Goal: Task Accomplishment & Management: Use online tool/utility

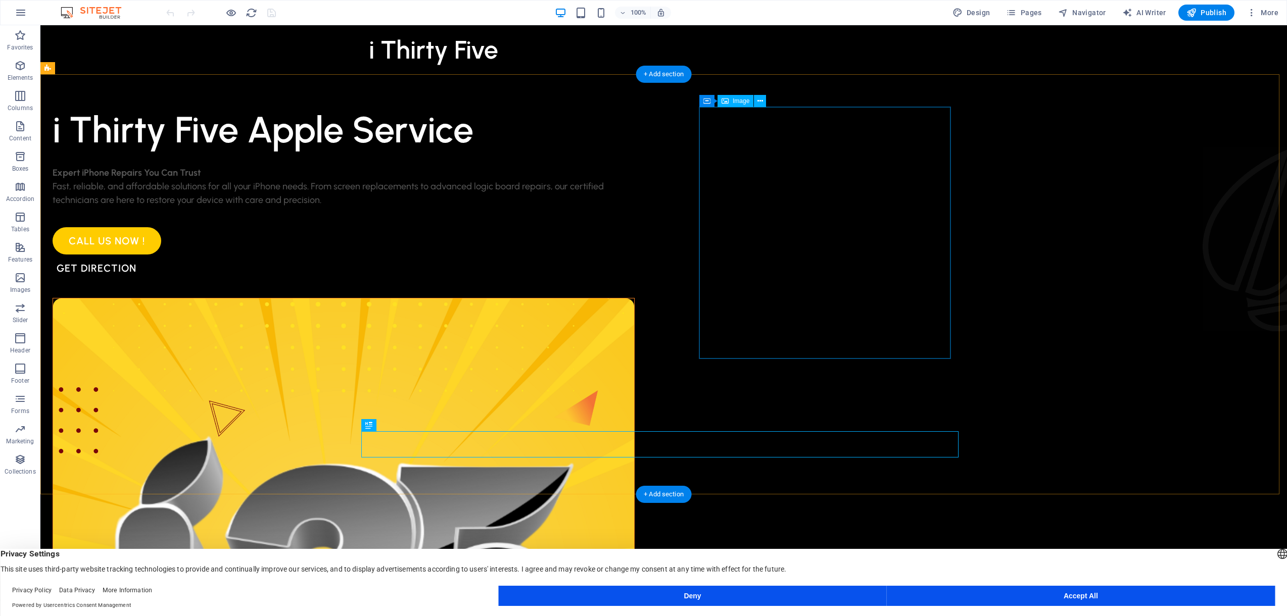
click at [634, 311] on figure at bounding box center [343, 589] width 581 height 581
click at [735, 100] on span "Image" at bounding box center [741, 101] width 17 height 6
select select "%"
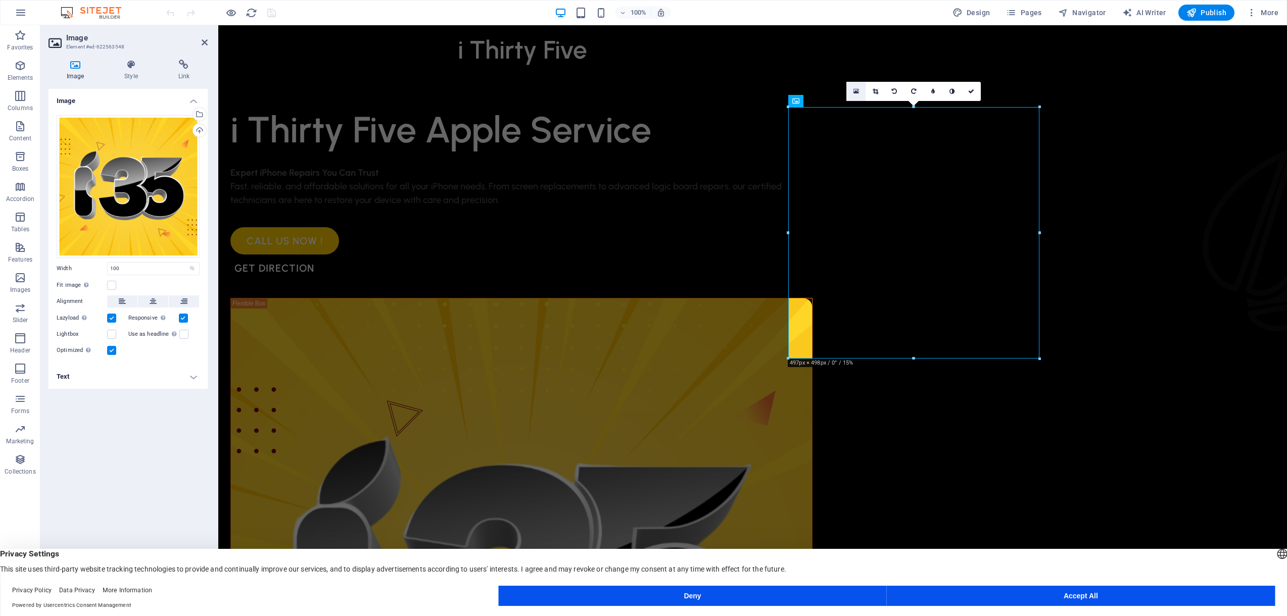
click at [856, 90] on icon at bounding box center [856, 91] width 6 height 7
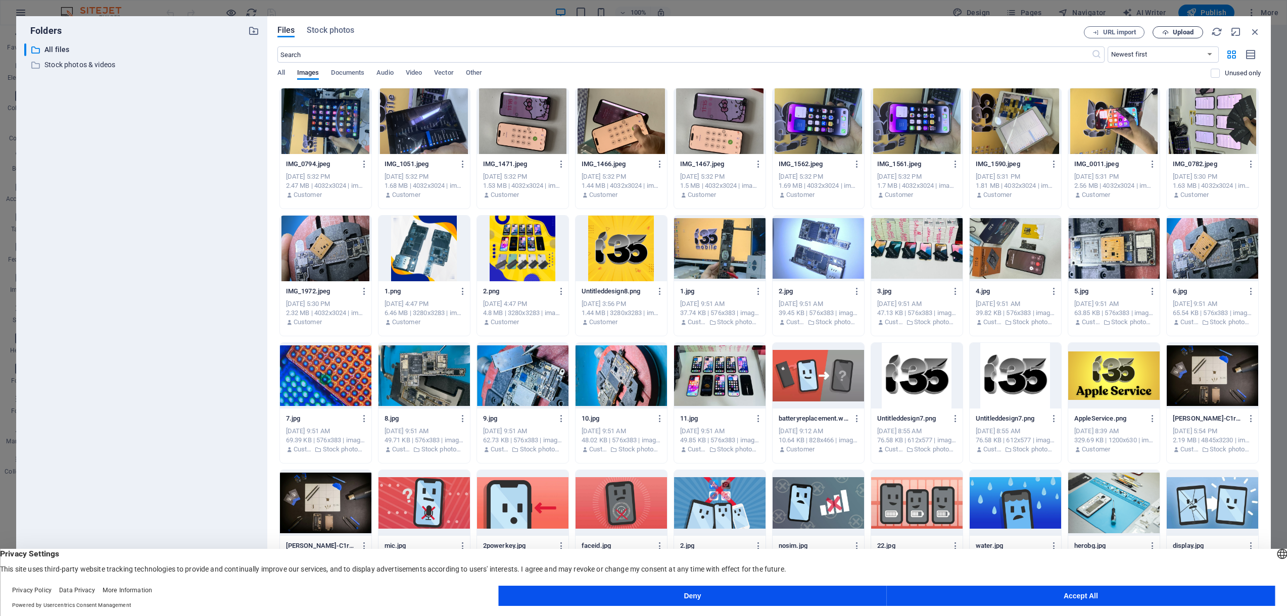
click at [1180, 33] on span "Upload" at bounding box center [1183, 32] width 21 height 6
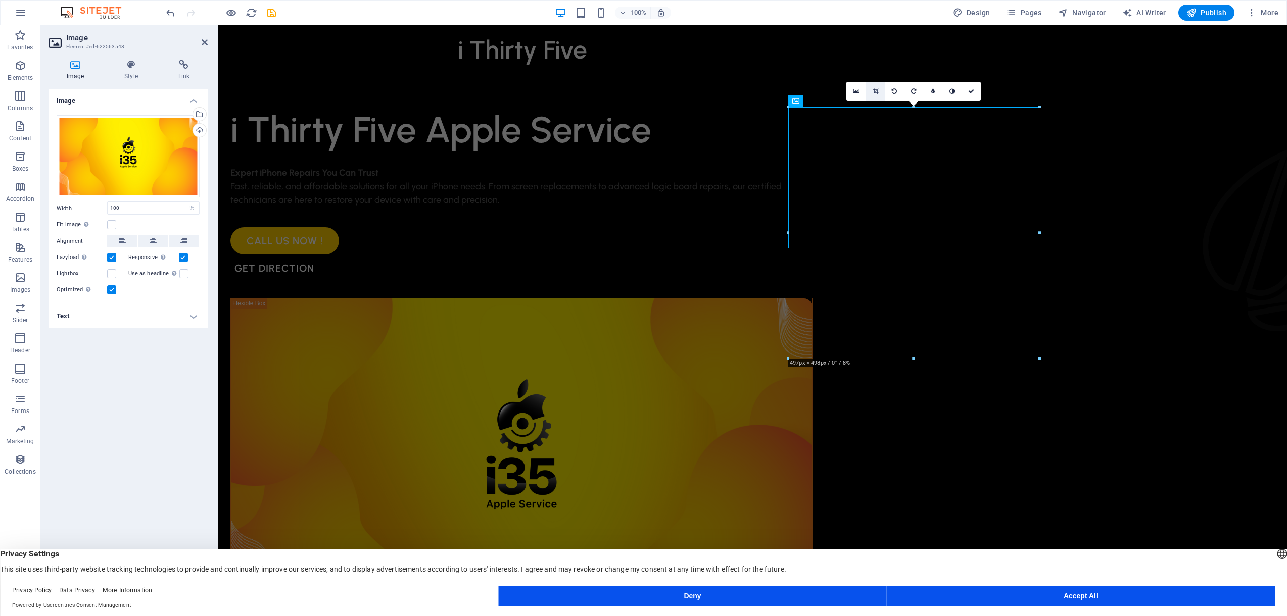
click at [874, 91] on icon at bounding box center [875, 91] width 6 height 6
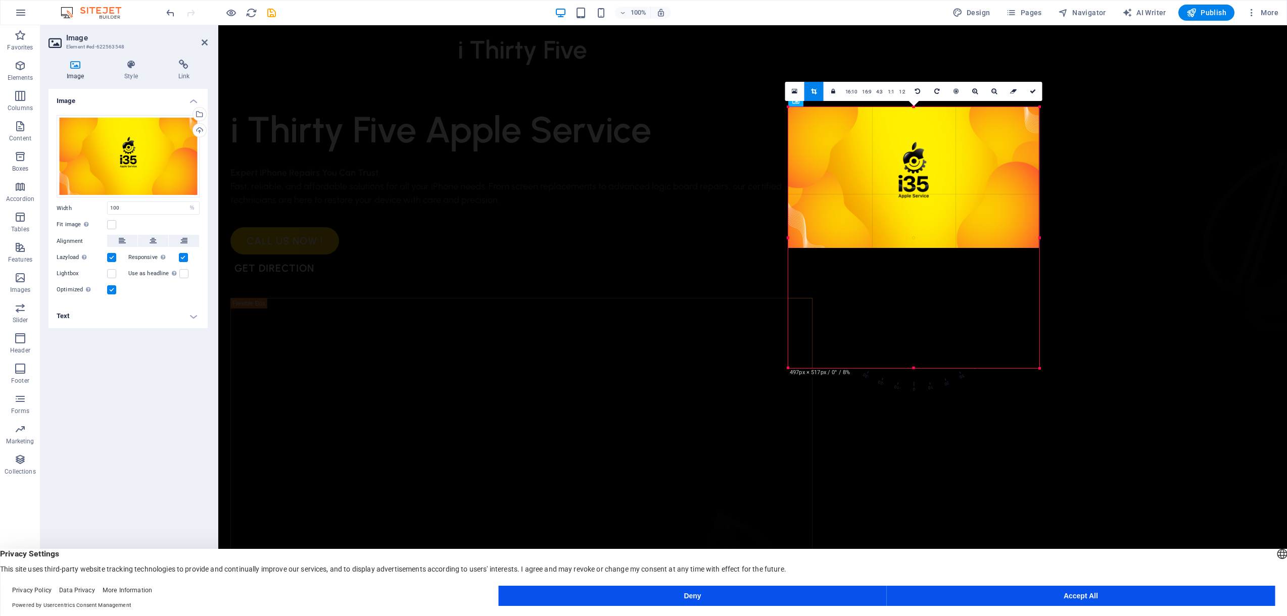
drag, startPoint x: 789, startPoint y: 250, endPoint x: 737, endPoint y: 369, distance: 130.7
click at [737, 369] on div "Drag here to replace the existing content. Press “Ctrl” if you want to create a…" at bounding box center [752, 312] width 1068 height 575
click at [894, 92] on link "1:1" at bounding box center [891, 91] width 12 height 19
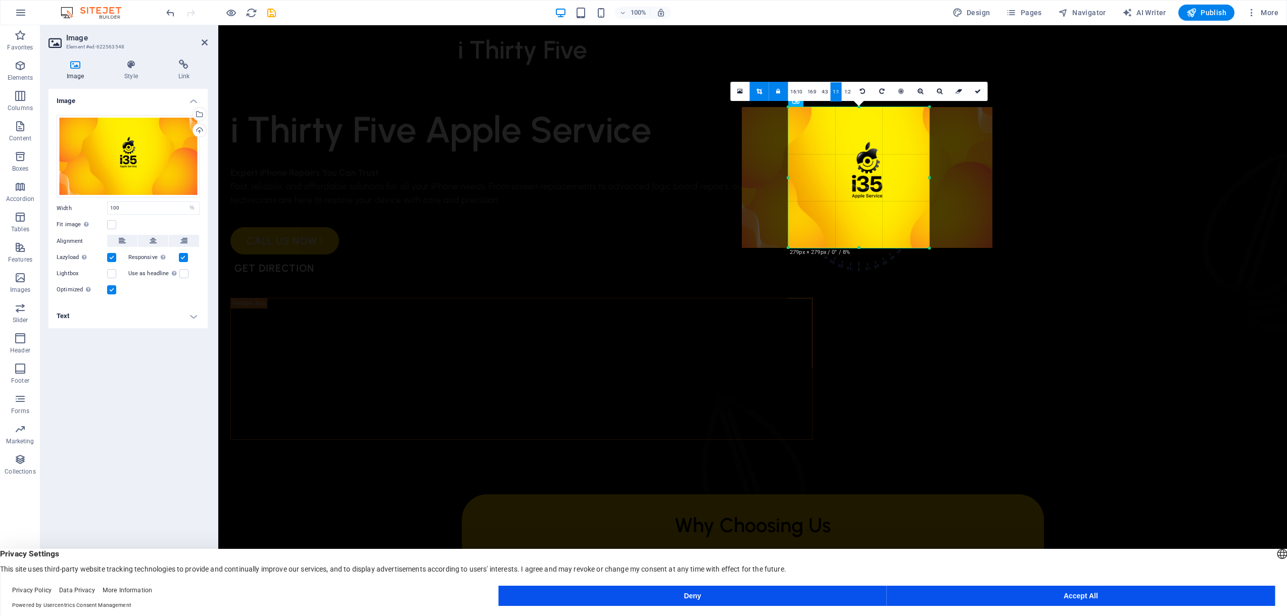
drag, startPoint x: 890, startPoint y: 220, endPoint x: 843, endPoint y: 220, distance: 46.5
click at [843, 220] on div at bounding box center [867, 177] width 251 height 141
click at [844, 220] on div at bounding box center [863, 177] width 251 height 141
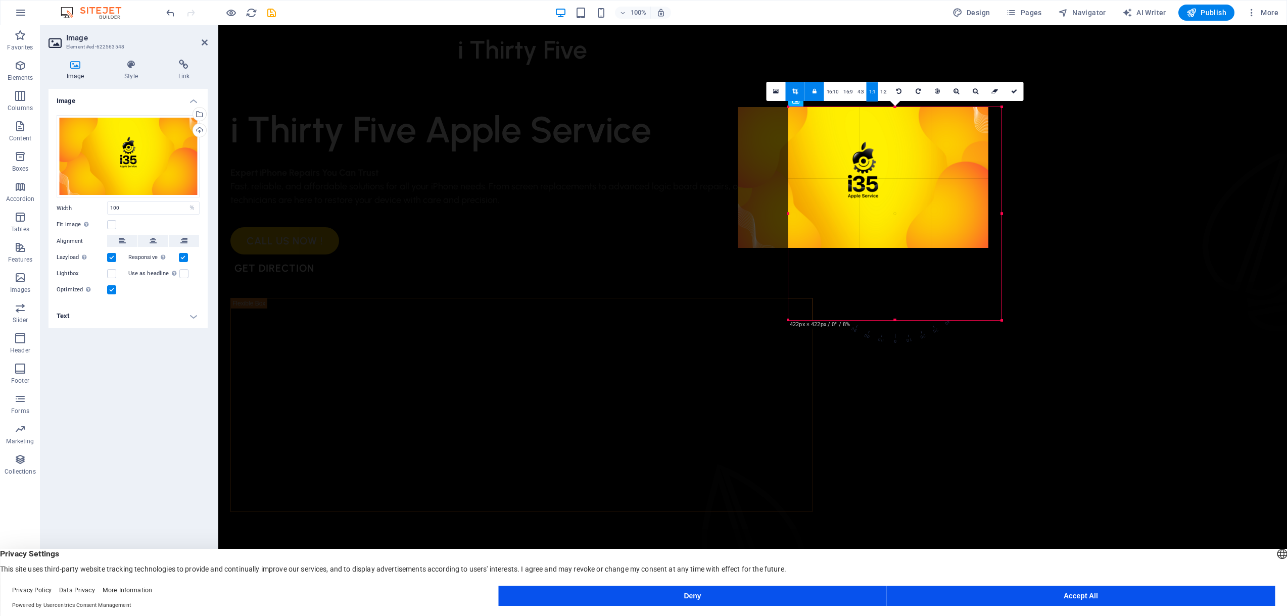
drag, startPoint x: 928, startPoint y: 248, endPoint x: 1000, endPoint y: 308, distance: 93.7
click at [1000, 308] on div "180 170 160 150 140 130 120 110 100 90 80 70 60 50 40 30 20 10 0 -10 -20 -30 -4…" at bounding box center [894, 213] width 213 height 213
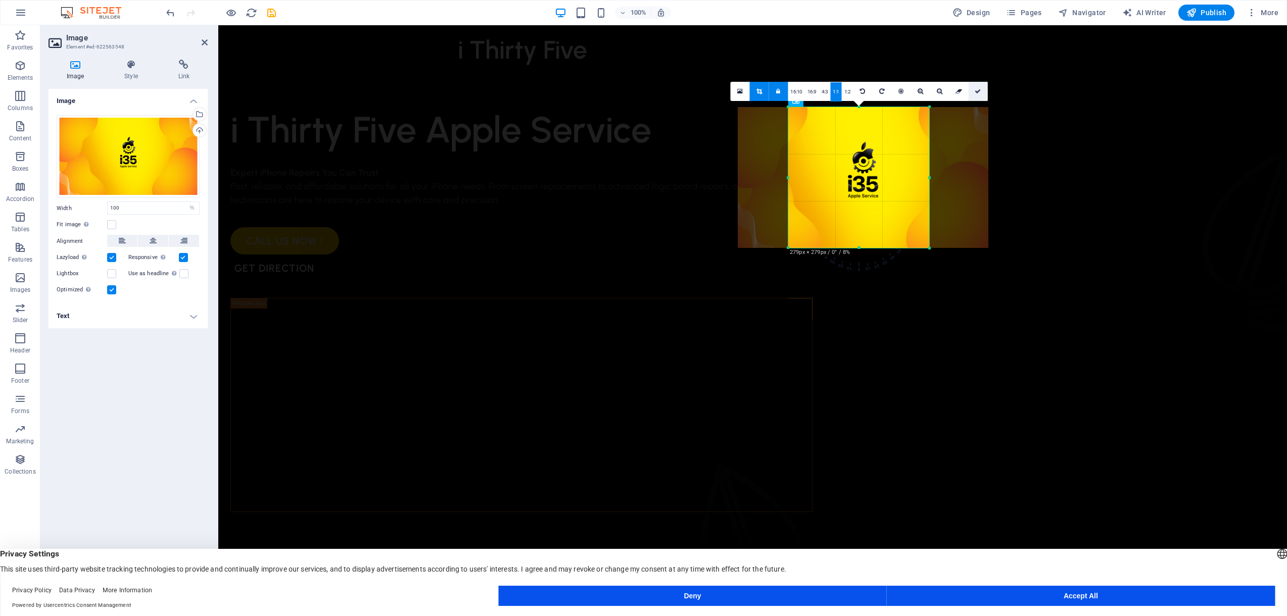
click at [978, 87] on link at bounding box center [977, 91] width 19 height 19
type input "279"
select select "px"
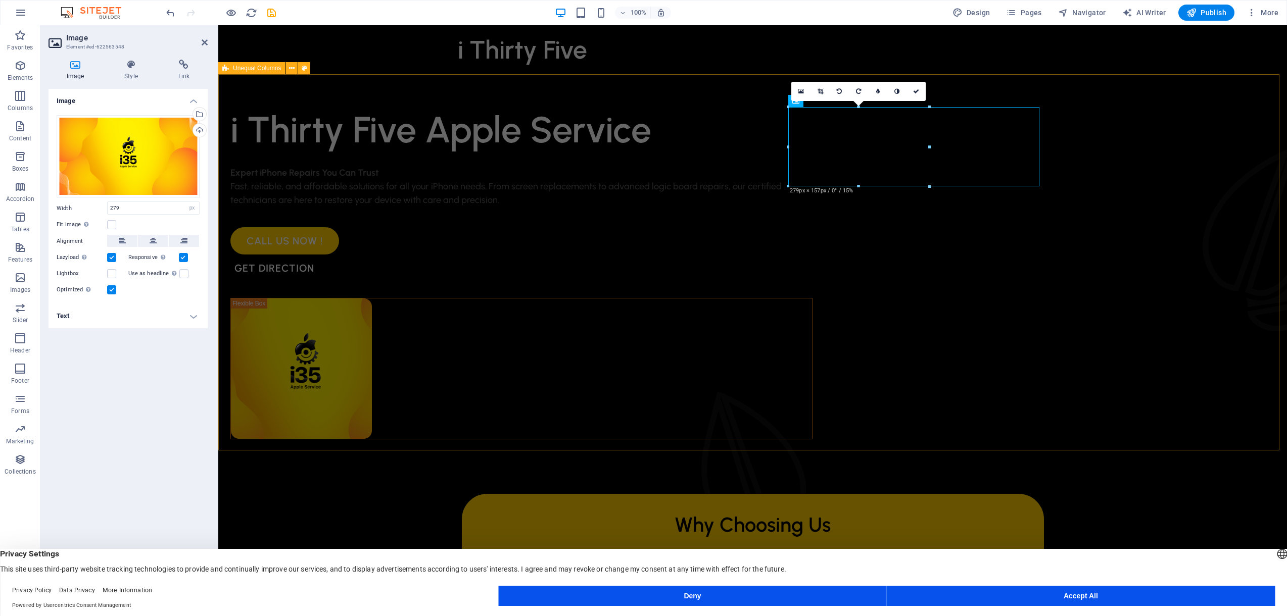
click at [1151, 311] on div "i Thirty Five Apple Service Expert iPhone Repairs You Can Trust Fast, reliable,…" at bounding box center [752, 324] width 1068 height 501
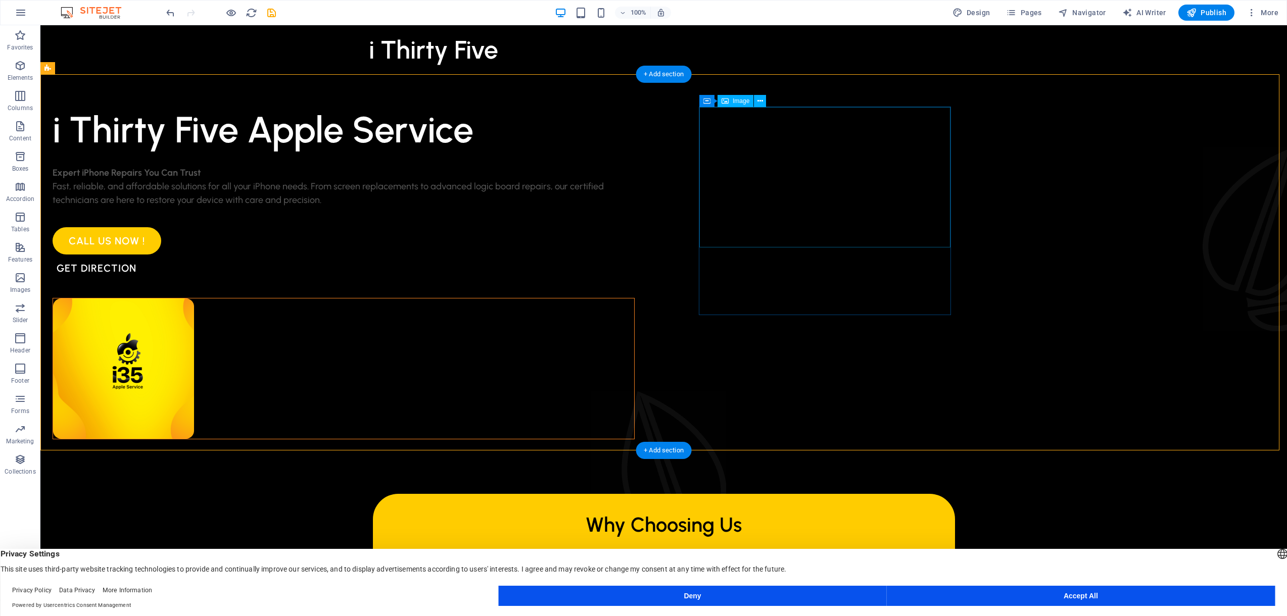
click at [634, 299] on figure at bounding box center [343, 369] width 581 height 140
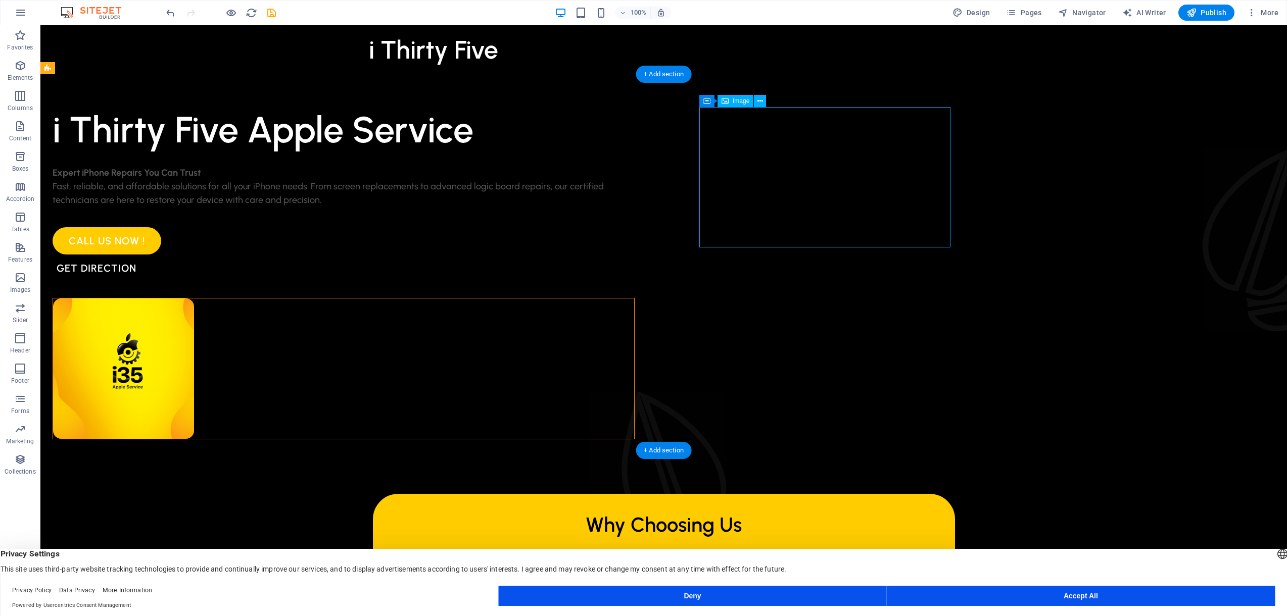
click at [634, 299] on figure at bounding box center [343, 369] width 581 height 140
select select "px"
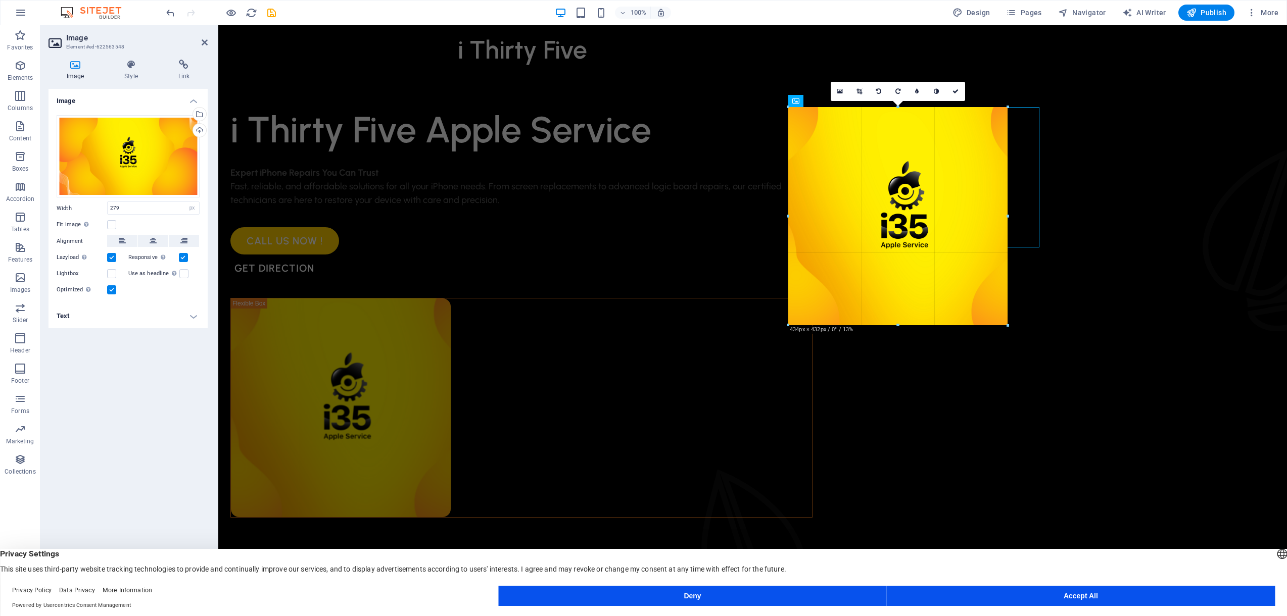
drag, startPoint x: 929, startPoint y: 176, endPoint x: 1008, endPoint y: 193, distance: 80.7
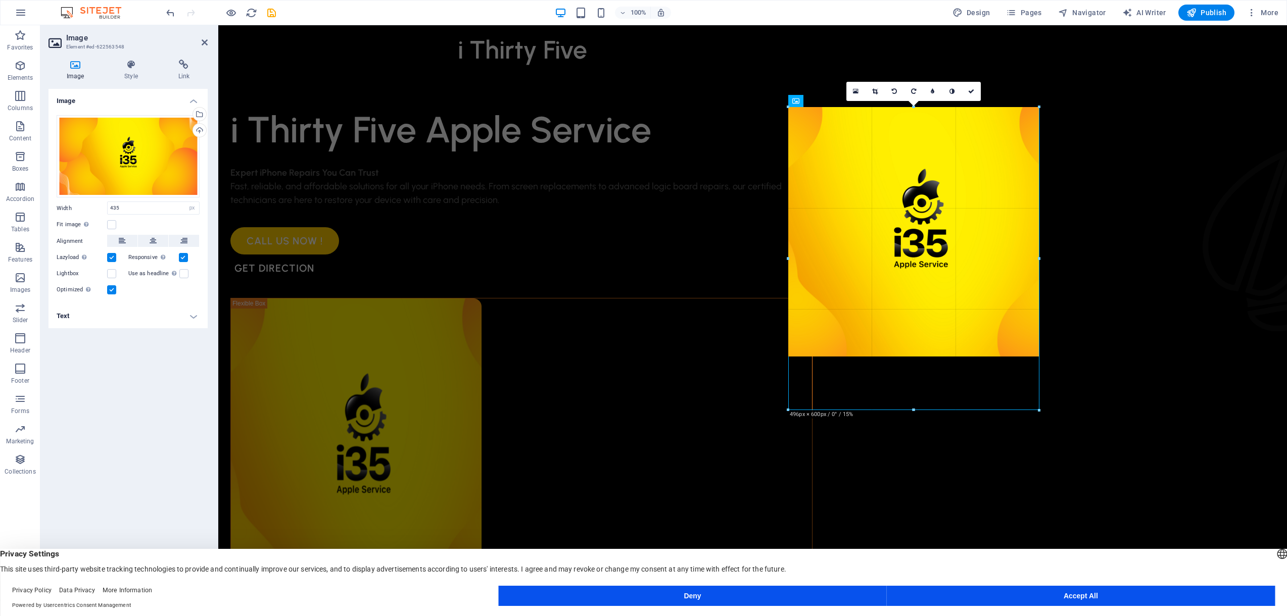
drag, startPoint x: 1011, startPoint y: 217, endPoint x: 1039, endPoint y: 213, distance: 28.0
type input "496"
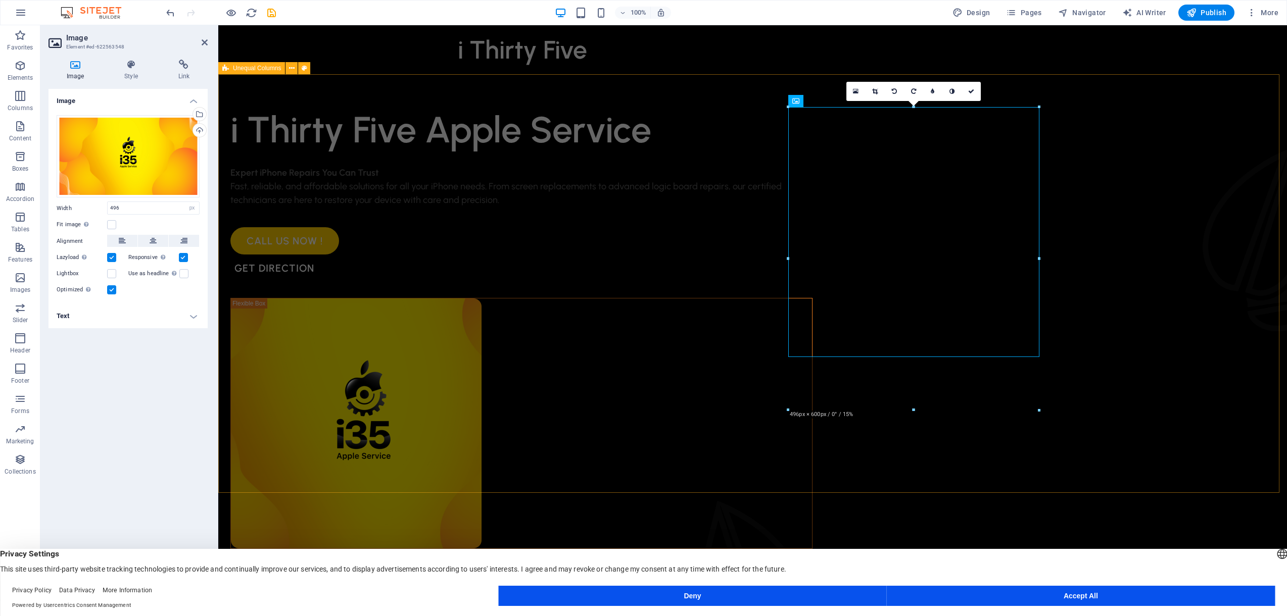
click at [1180, 301] on div "i Thirty Five Apple Service Expert iPhone Repairs You Can Trust Fast, reliable,…" at bounding box center [752, 379] width 1068 height 610
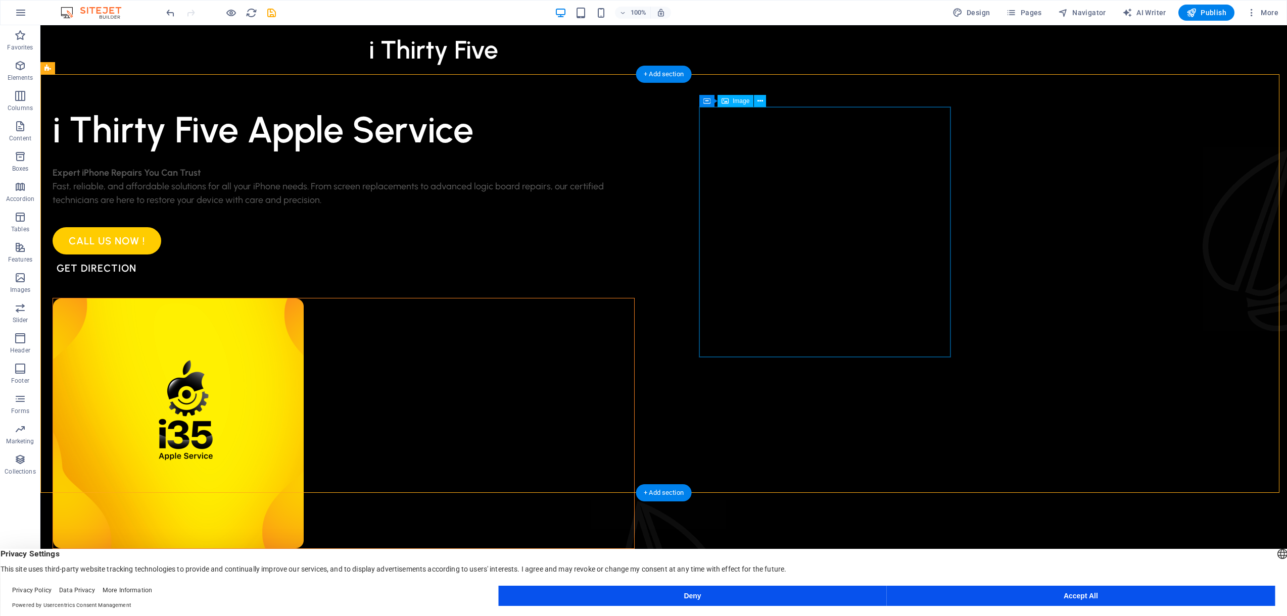
click at [634, 299] on figure at bounding box center [343, 424] width 581 height 250
select select "px"
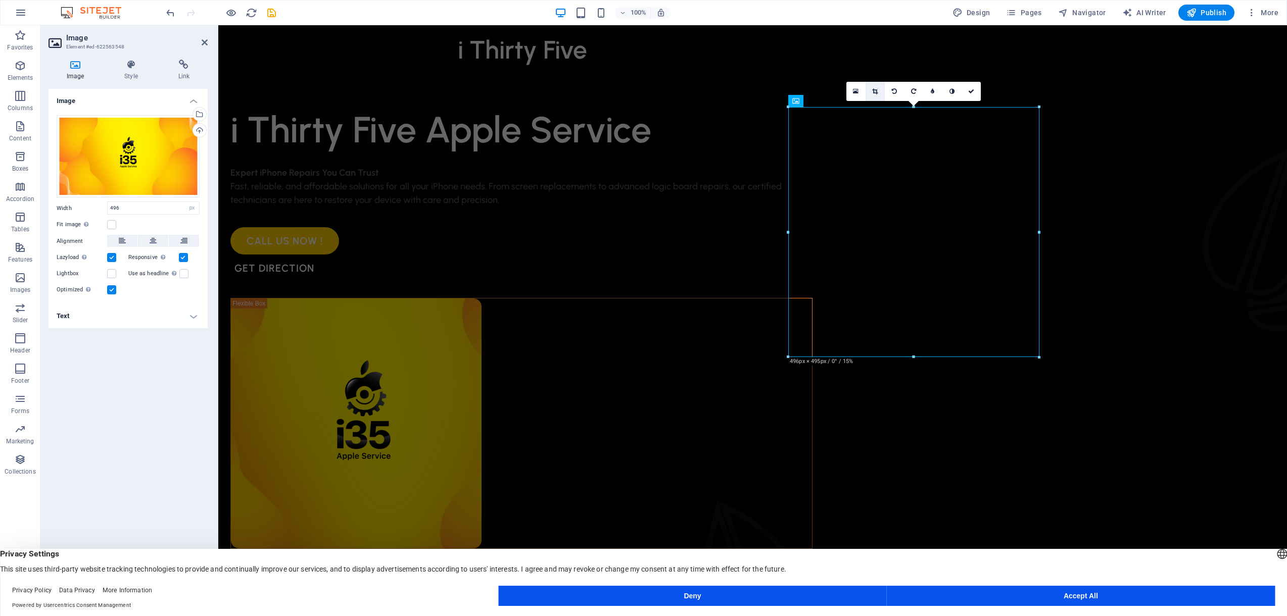
click at [873, 92] on icon at bounding box center [875, 91] width 6 height 6
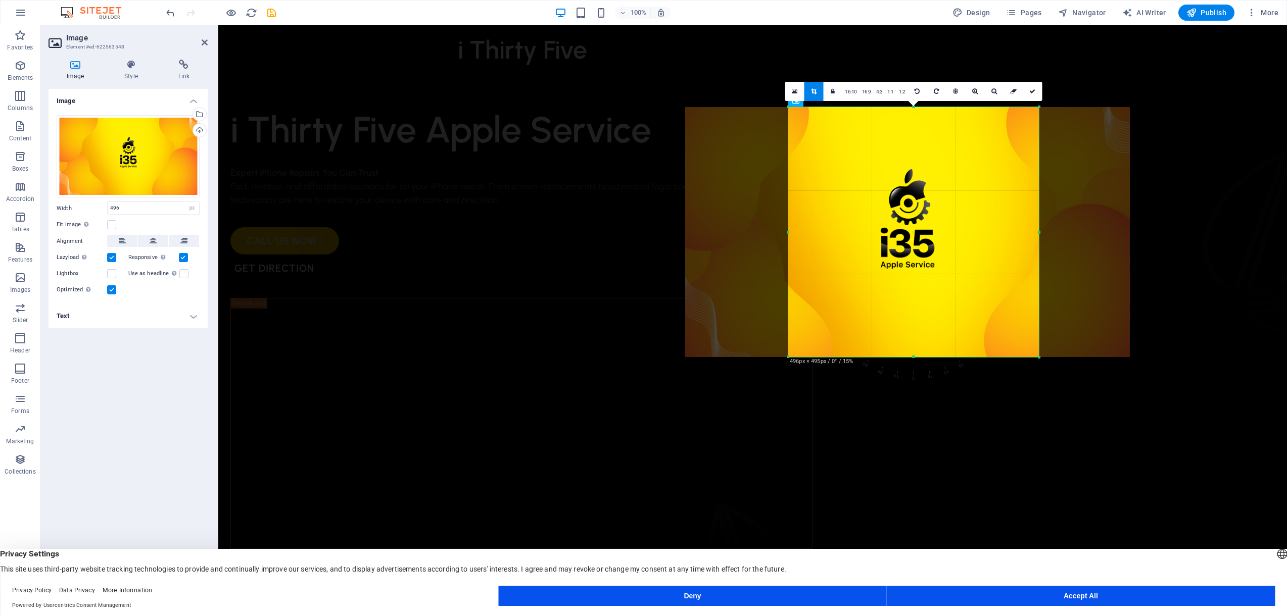
drag, startPoint x: 946, startPoint y: 234, endPoint x: 932, endPoint y: 237, distance: 14.5
click at [932, 237] on div at bounding box center [907, 232] width 445 height 250
click at [976, 96] on link at bounding box center [974, 91] width 19 height 19
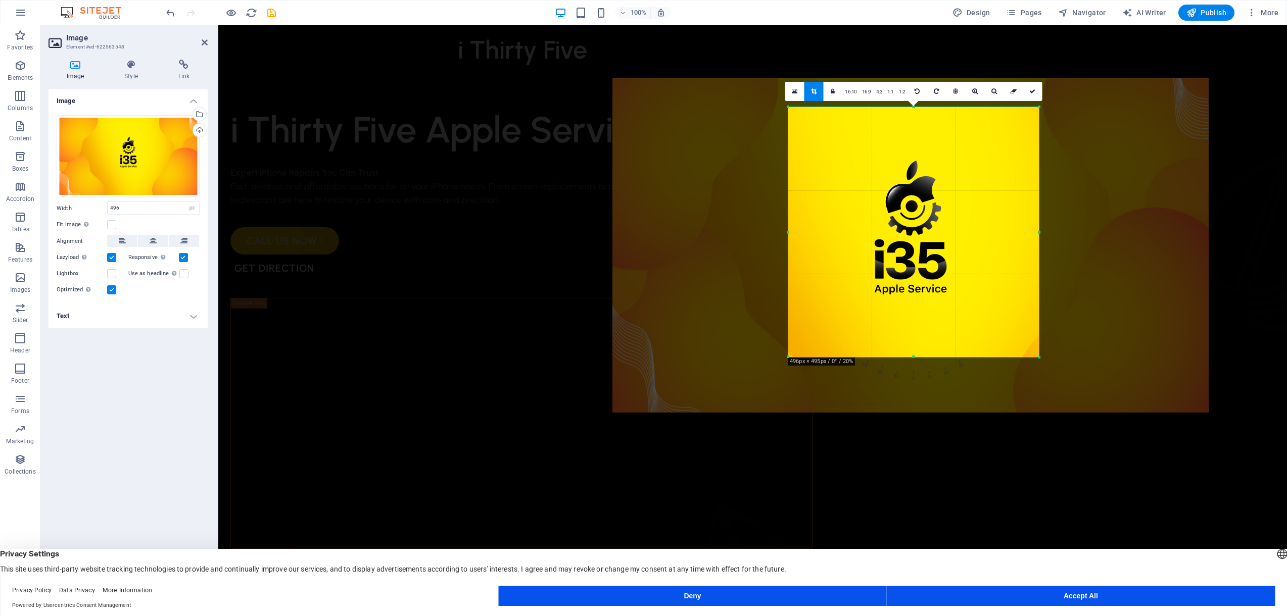
drag, startPoint x: 956, startPoint y: 202, endPoint x: 959, endPoint y: 215, distance: 13.5
click at [959, 215] on div at bounding box center [910, 245] width 596 height 335
click at [972, 92] on icon at bounding box center [975, 91] width 6 height 6
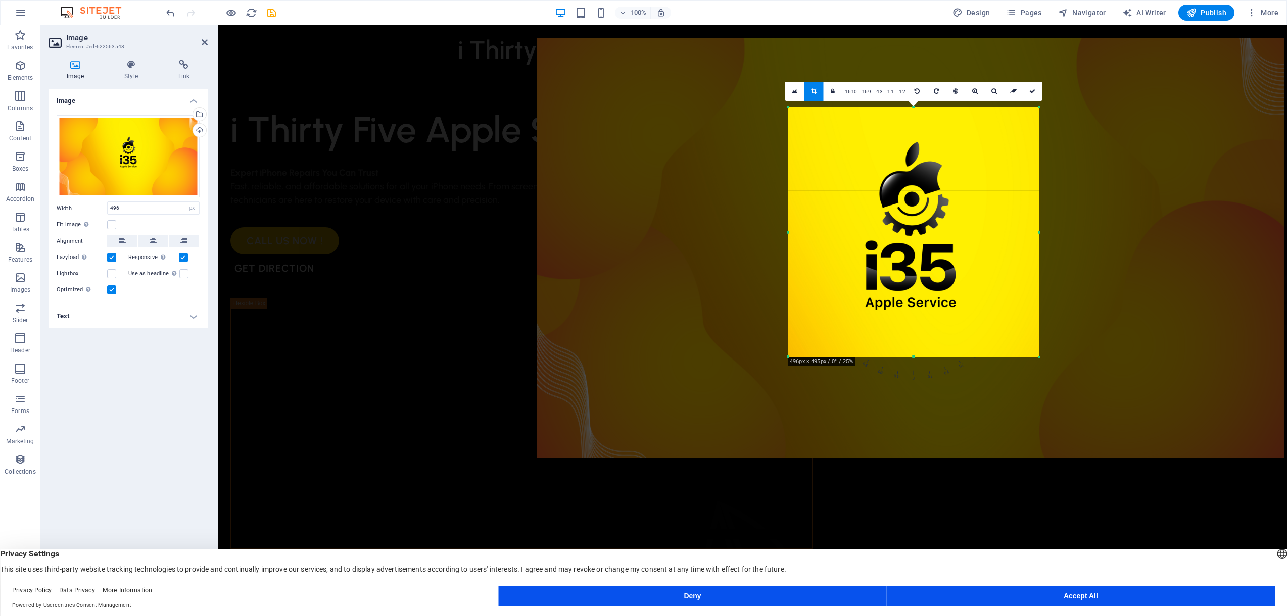
click at [958, 183] on div at bounding box center [911, 248] width 748 height 421
click at [1031, 88] on icon at bounding box center [1032, 91] width 6 height 6
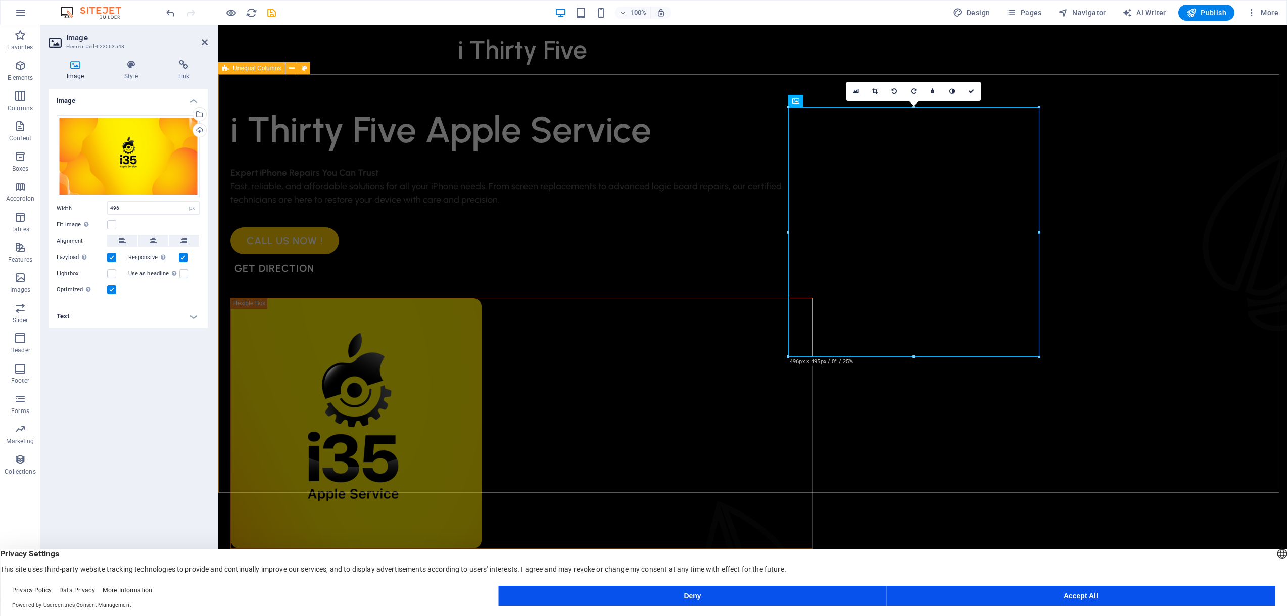
click at [1171, 311] on div "i Thirty Five Apple Service Expert iPhone Repairs You Can Trust Fast, reliable,…" at bounding box center [752, 379] width 1068 height 610
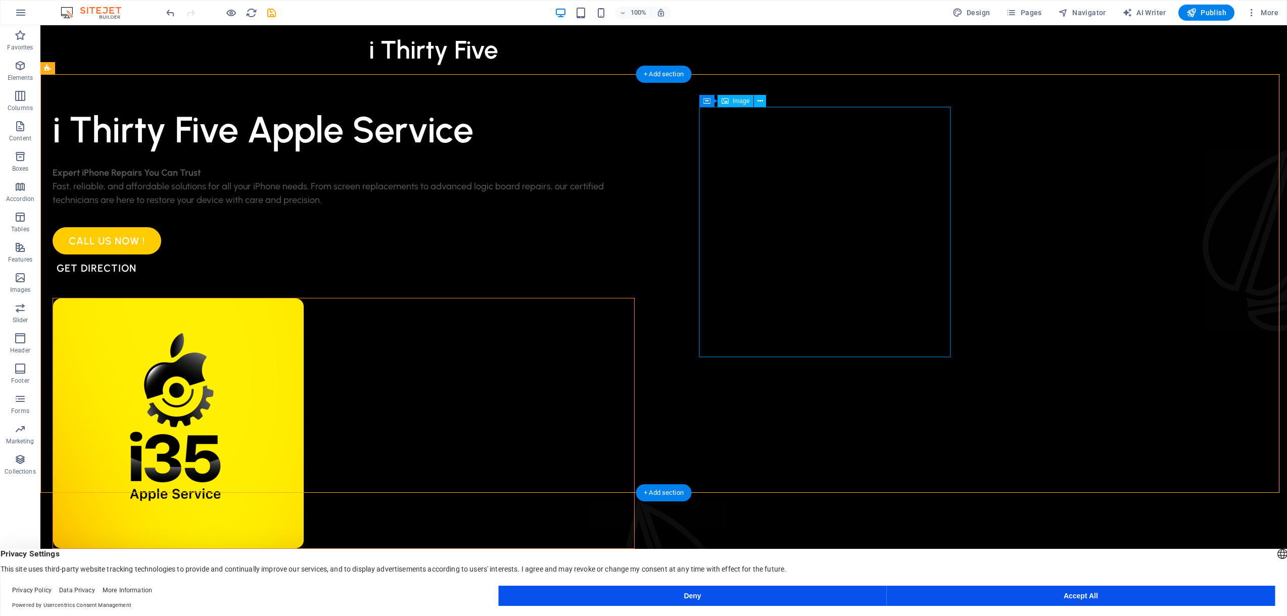
click at [634, 299] on figure at bounding box center [343, 424] width 581 height 250
select select "px"
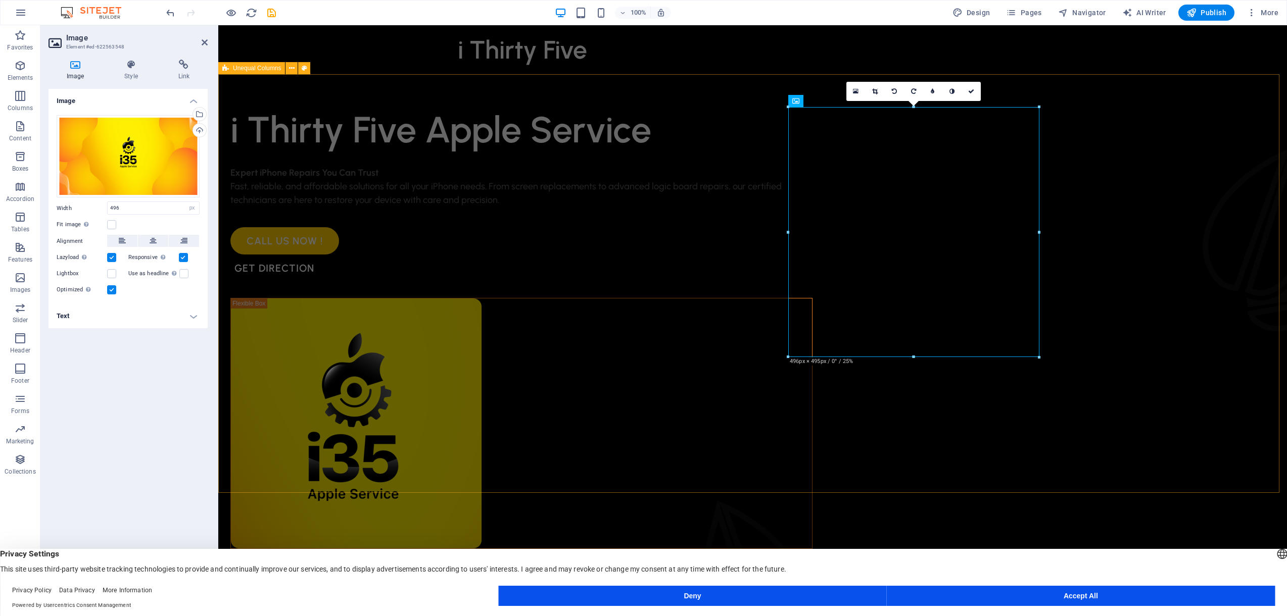
click at [1128, 284] on div "i Thirty Five Apple Service Expert iPhone Repairs You Can Trust Fast, reliable,…" at bounding box center [752, 379] width 1068 height 610
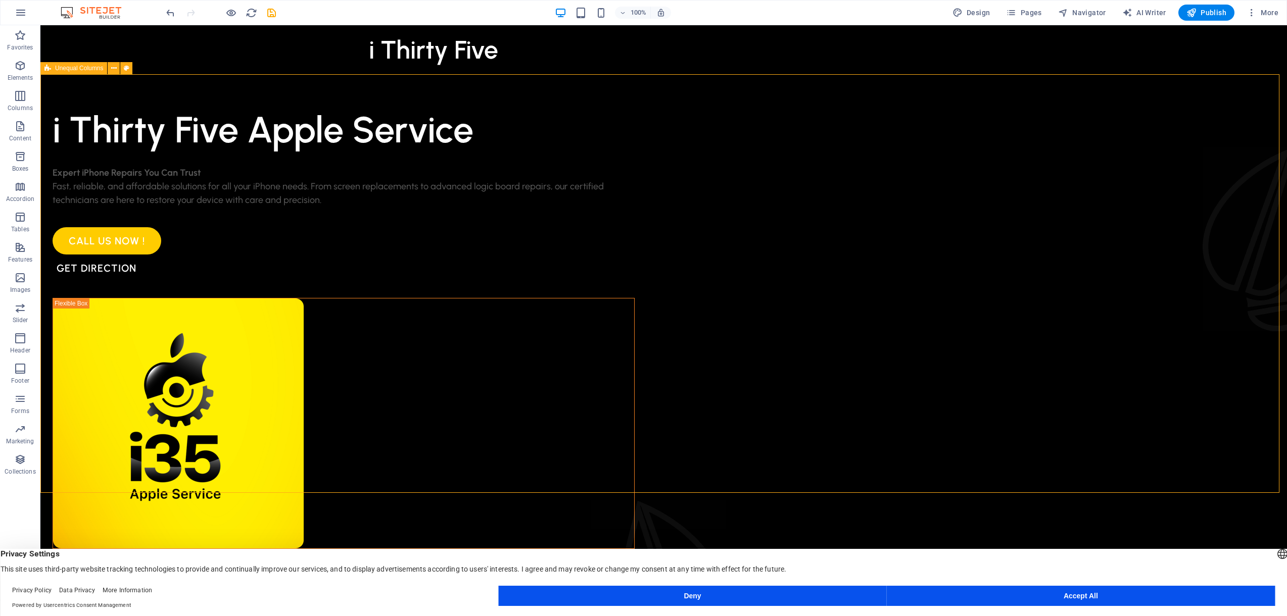
click at [1098, 353] on div "i Thirty Five Apple Service Expert iPhone Repairs You Can Trust Fast, reliable,…" at bounding box center [663, 379] width 1246 height 610
click at [1096, 354] on div "i Thirty Five Apple Service Expert iPhone Repairs You Can Trust Fast, reliable,…" at bounding box center [663, 379] width 1246 height 610
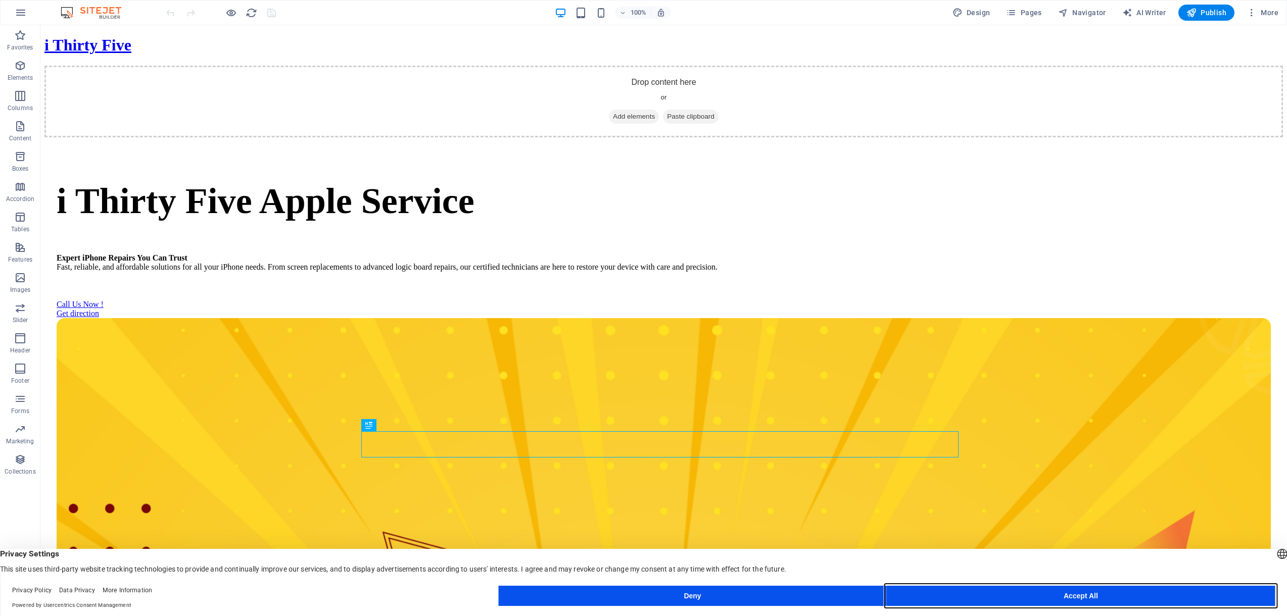
click at [1080, 596] on button "Accept All" at bounding box center [1081, 596] width 388 height 20
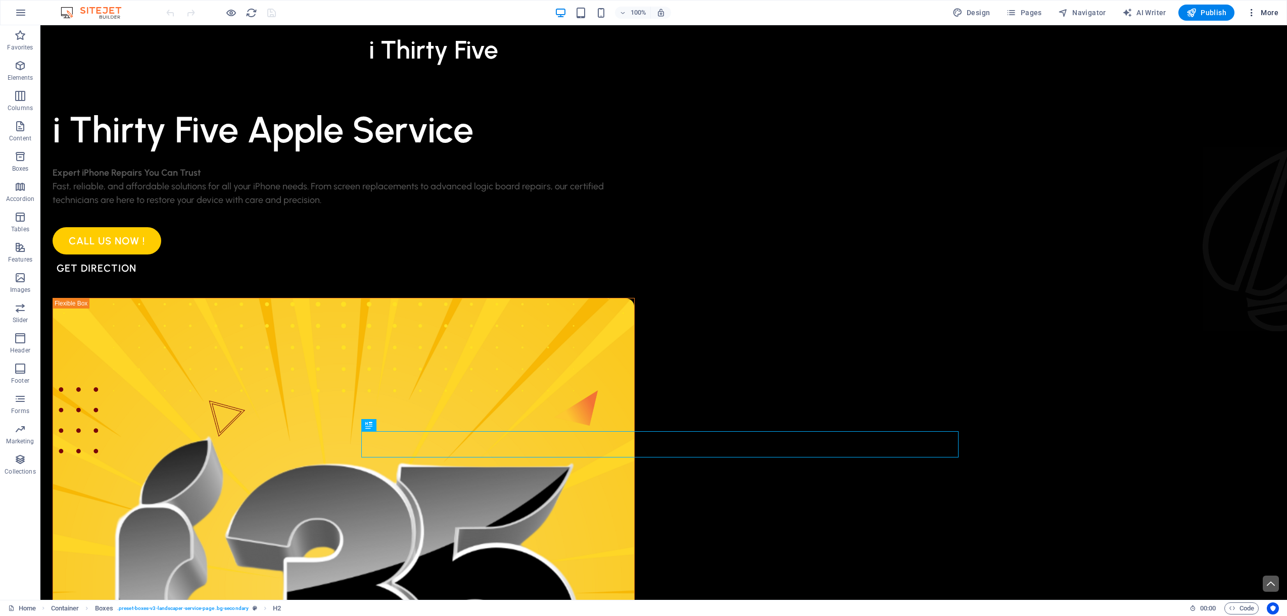
click at [1255, 13] on icon "button" at bounding box center [1251, 13] width 10 height 10
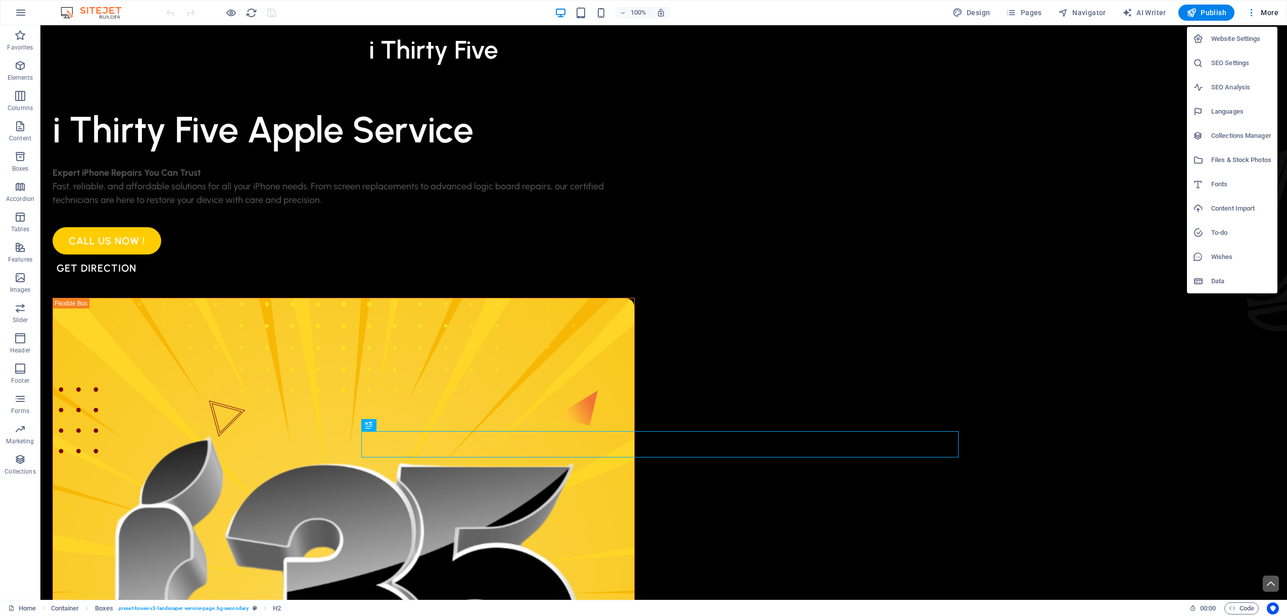
click at [1240, 35] on h6 "Website Settings" at bounding box center [1241, 39] width 60 height 12
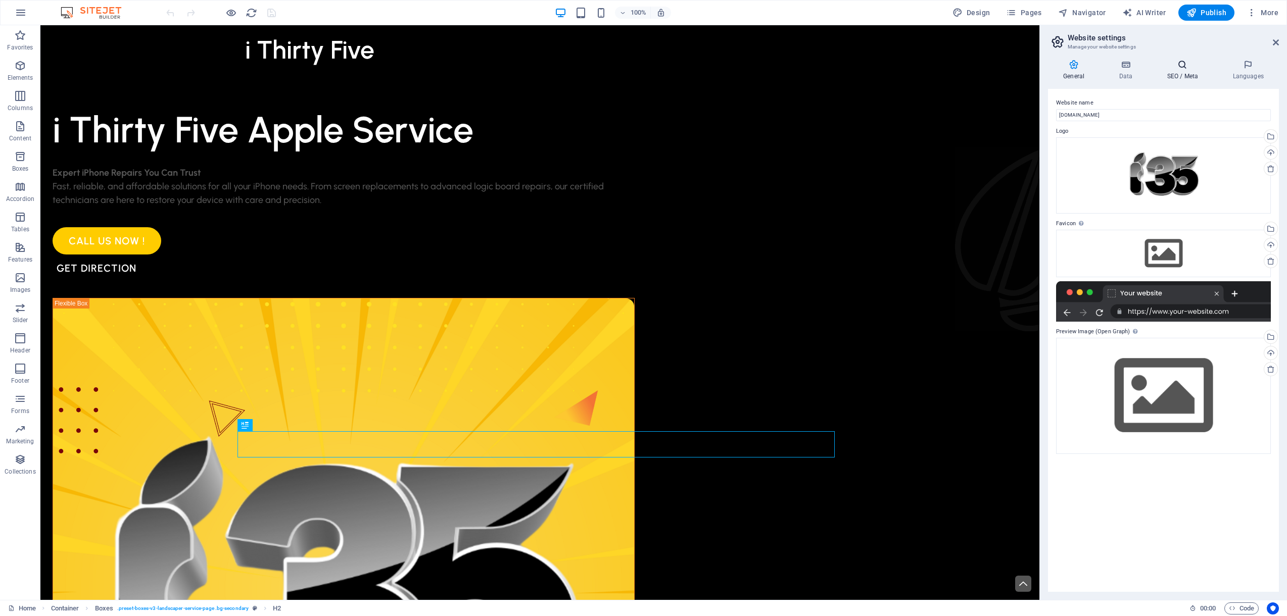
click at [1178, 62] on icon at bounding box center [1182, 65] width 62 height 10
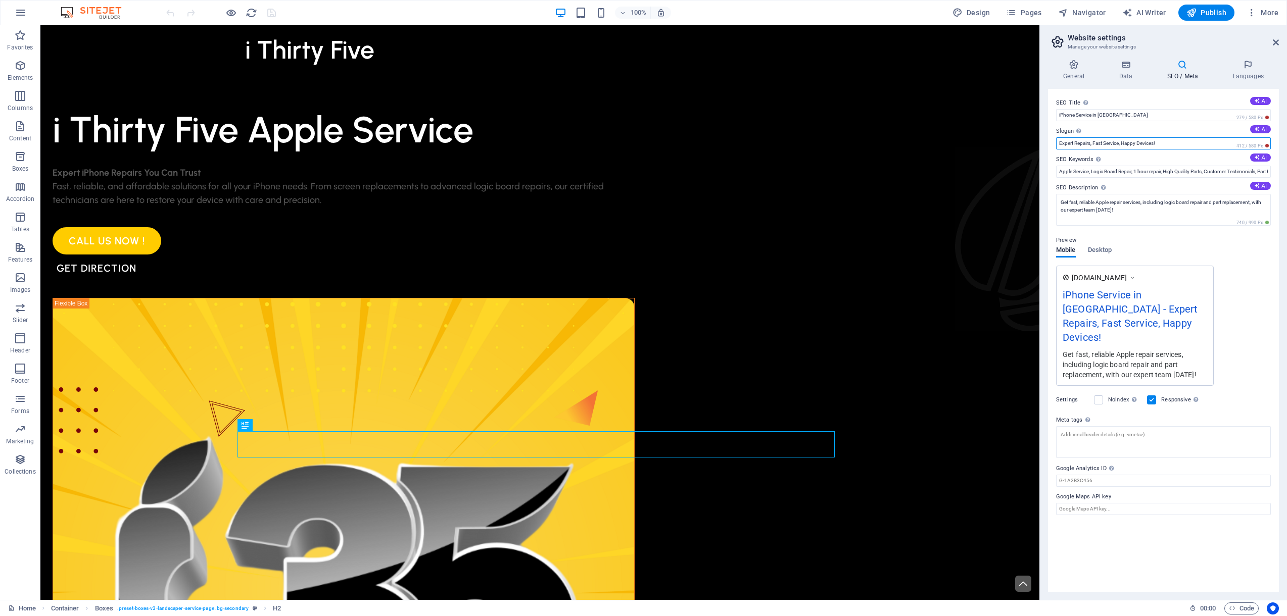
click at [1174, 141] on input "Expert Repairs, Fast Service, Happy Devices!" at bounding box center [1163, 143] width 215 height 12
click at [1249, 66] on icon at bounding box center [1248, 65] width 62 height 10
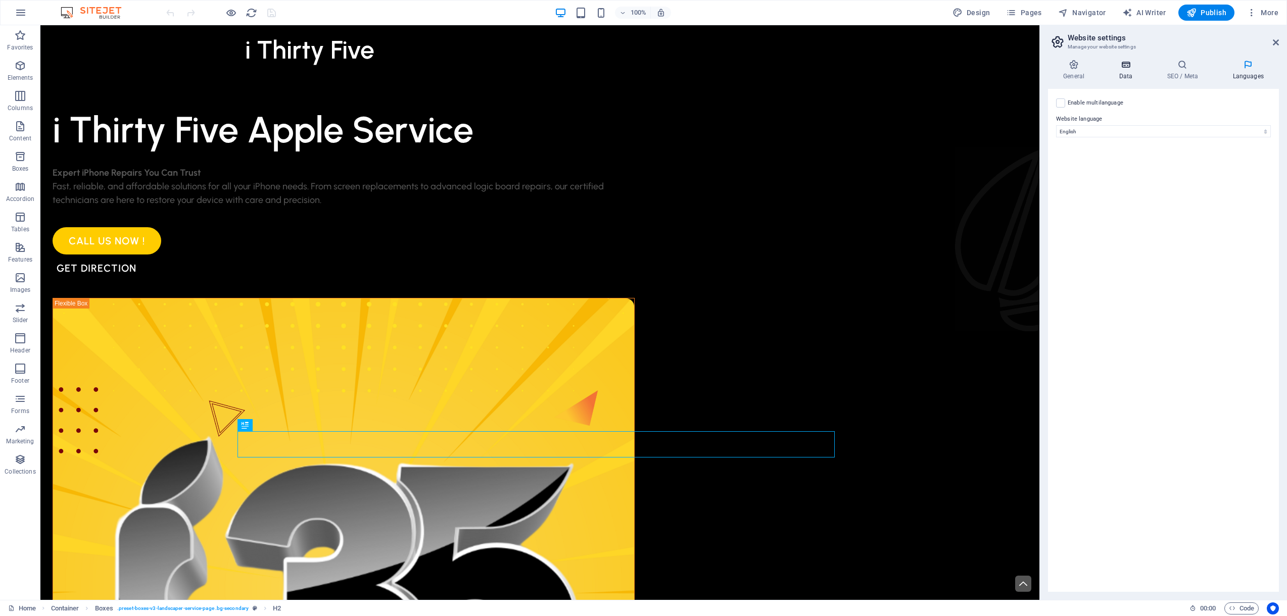
click at [1130, 65] on icon at bounding box center [1125, 65] width 44 height 10
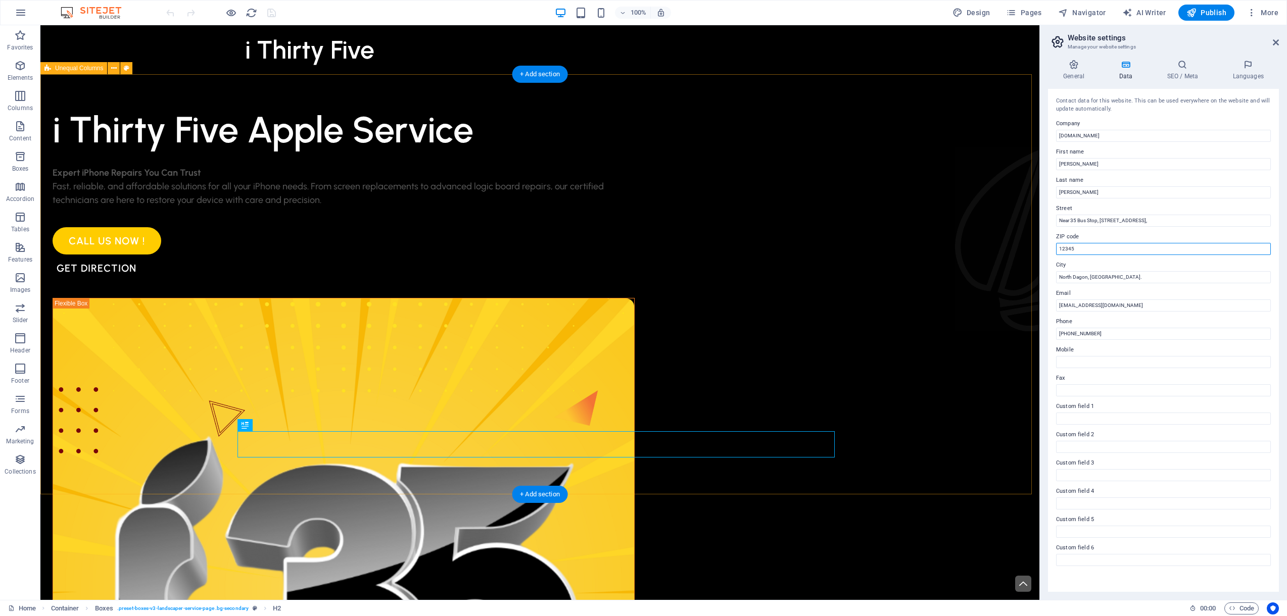
drag, startPoint x: 1140, startPoint y: 277, endPoint x: 1111, endPoint y: 280, distance: 28.5
click at [1079, 252] on input "12345" at bounding box center [1163, 249] width 215 height 12
click at [1080, 252] on input "12345" at bounding box center [1163, 249] width 215 height 12
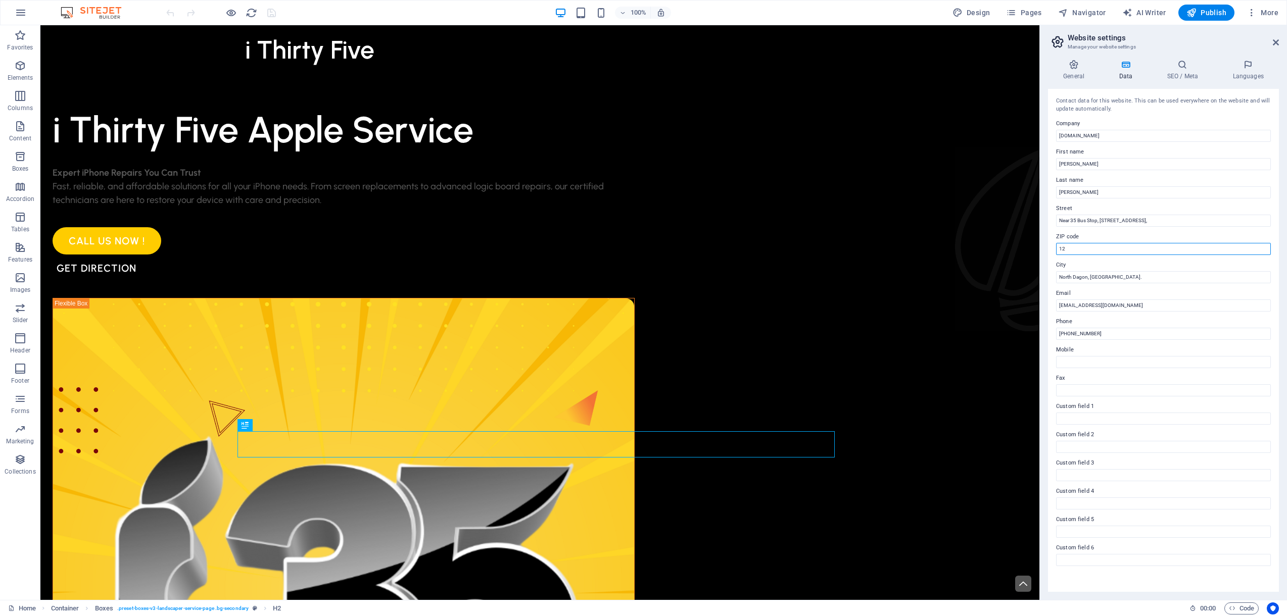
type input "1"
type input "11421"
type input "i35 mobile"
type input "puu"
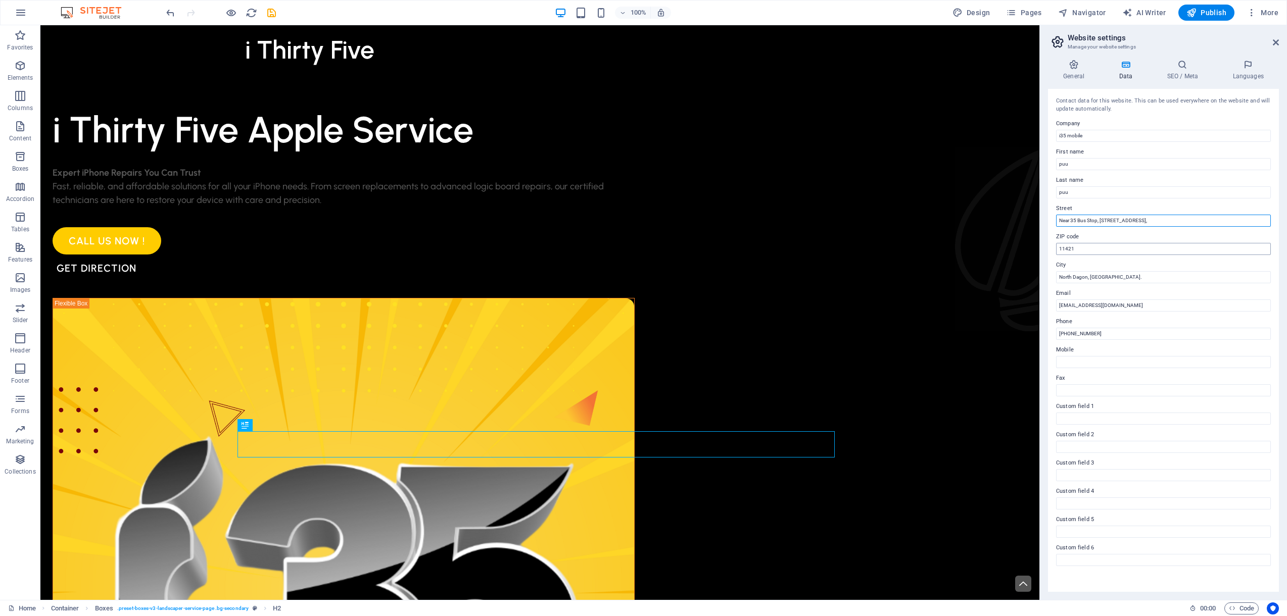
type input "No 10,Pinlon Road,Near of 35 Bus Stop,North Dagon Tsp,Yangon"
type input "Yangon"
type input "99puupuu@gmail.com"
type input "+959962198380"
drag, startPoint x: 1070, startPoint y: 161, endPoint x: 1070, endPoint y: 148, distance: 12.6
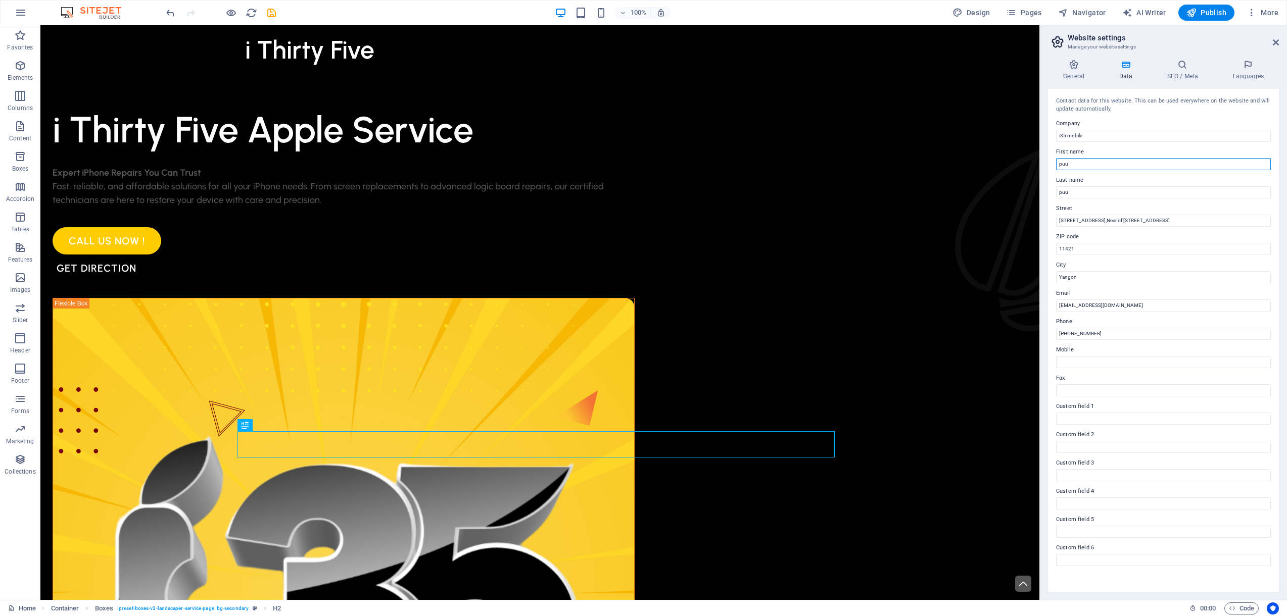
click at [1049, 158] on div "Contact data for this website. This can be used everywhere on the website and w…" at bounding box center [1163, 340] width 231 height 503
click at [1085, 137] on input "i35 mobile" at bounding box center [1163, 136] width 215 height 12
type input "i35 Apple Service"
drag, startPoint x: 1093, startPoint y: 169, endPoint x: 1041, endPoint y: 159, distance: 52.4
click at [1041, 159] on aside "Website settings Manage your website settings General Data SEO / Meta Languages…" at bounding box center [1163, 312] width 248 height 575
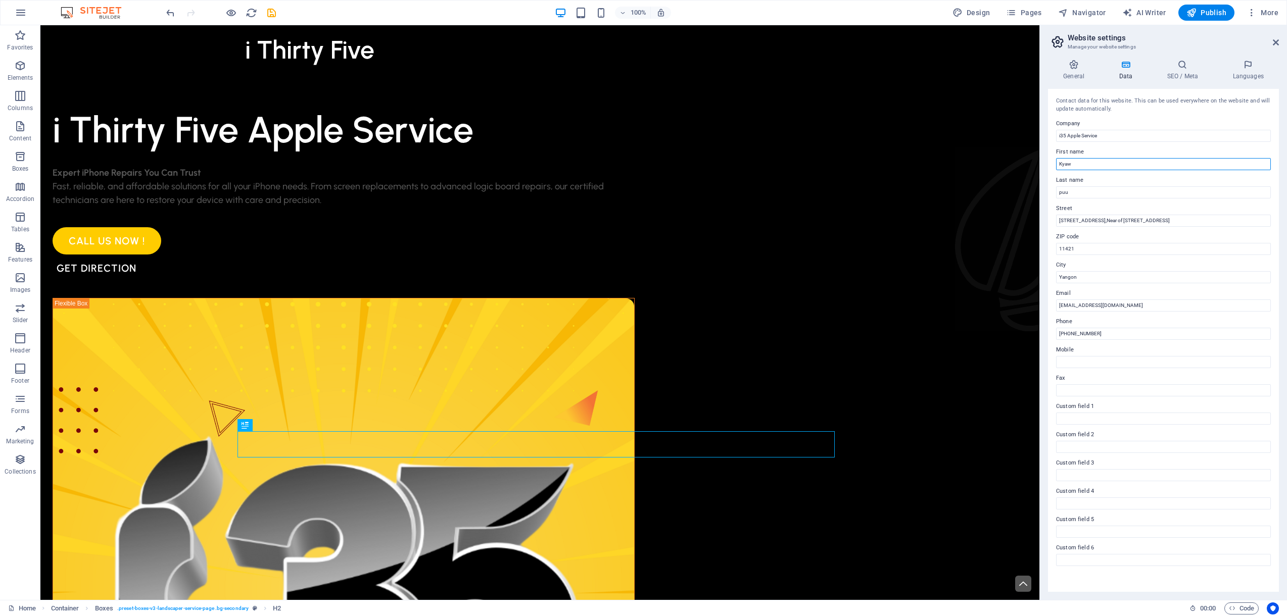
type input "Kyaw"
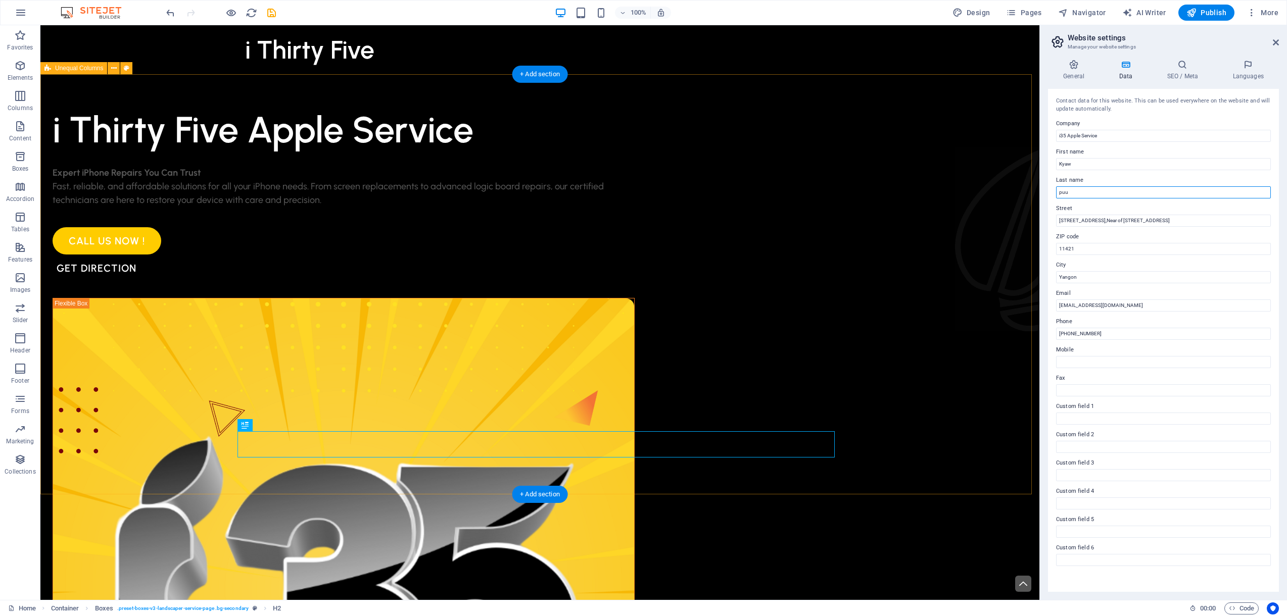
drag, startPoint x: 1126, startPoint y: 220, endPoint x: 1021, endPoint y: 201, distance: 106.3
click at [1203, 190] on input "puu" at bounding box center [1163, 192] width 215 height 12
type input "p"
type input "Zin"
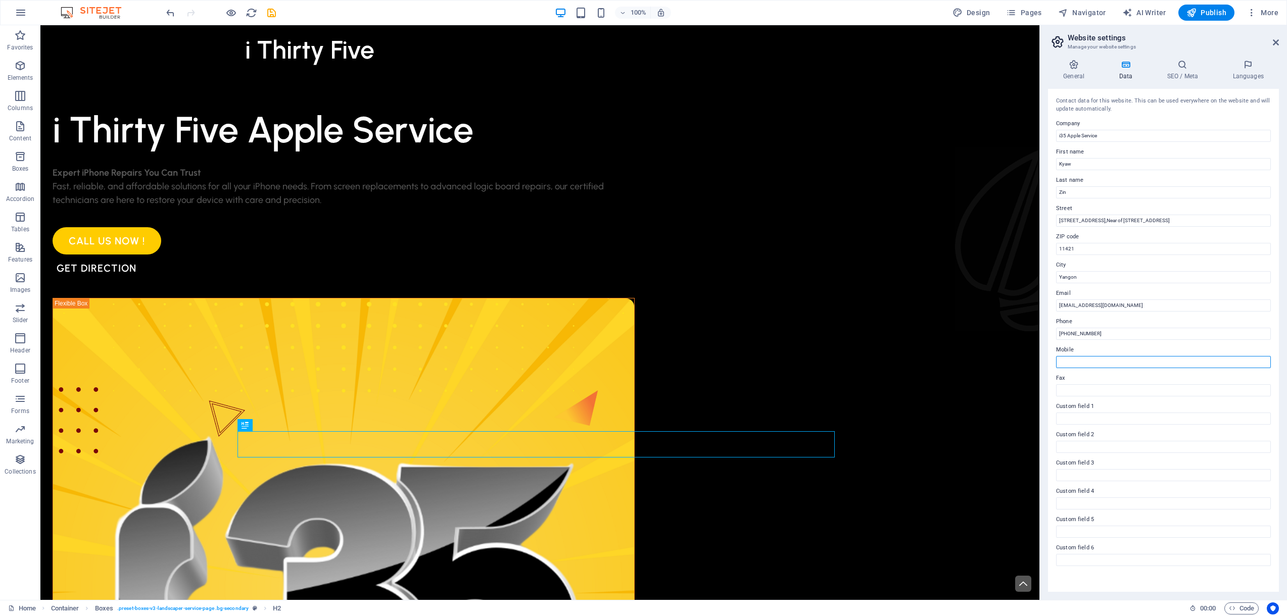
click at [1104, 363] on input "Mobile" at bounding box center [1163, 362] width 215 height 12
type input "+959962198380"
click at [1111, 192] on input "Zin" at bounding box center [1163, 192] width 215 height 12
click at [1210, 15] on span "Publish" at bounding box center [1206, 13] width 40 height 10
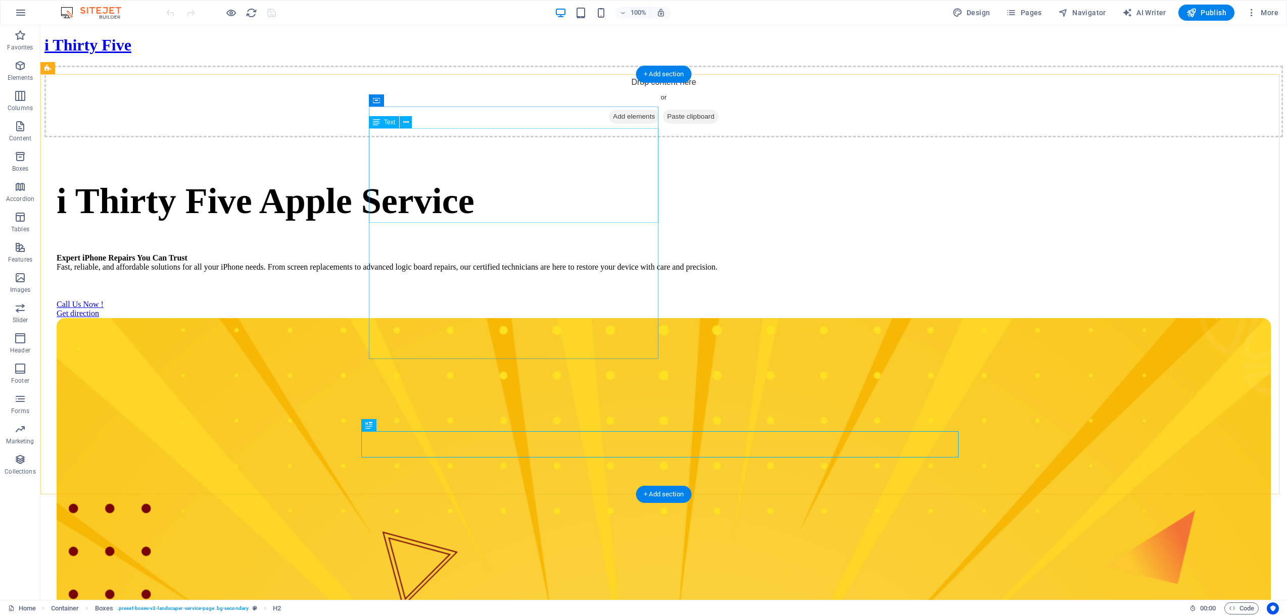
click at [491, 180] on div "i Thirty Five Apple Service" at bounding box center [664, 201] width 1214 height 42
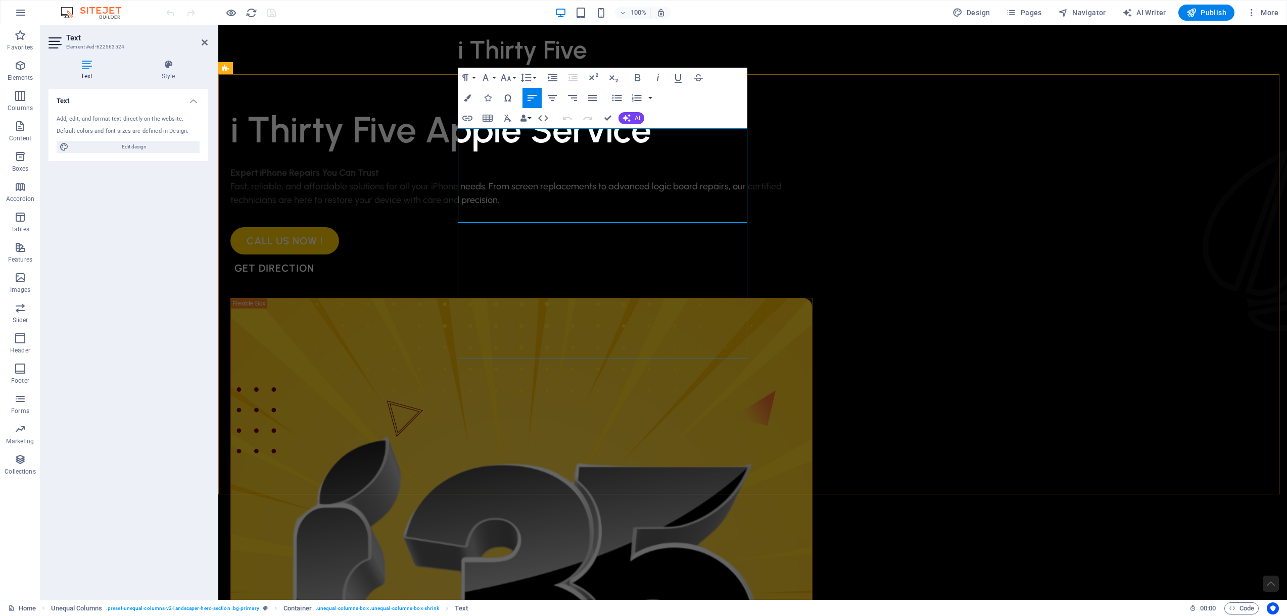
click at [612, 152] on span "i Thirty Five Apple Service" at bounding box center [440, 129] width 421 height 43
drag, startPoint x: 479, startPoint y: 148, endPoint x: 708, endPoint y: 196, distance: 233.3
click at [708, 154] on h1 "i Thirty Five Apple Service" at bounding box center [521, 130] width 582 height 47
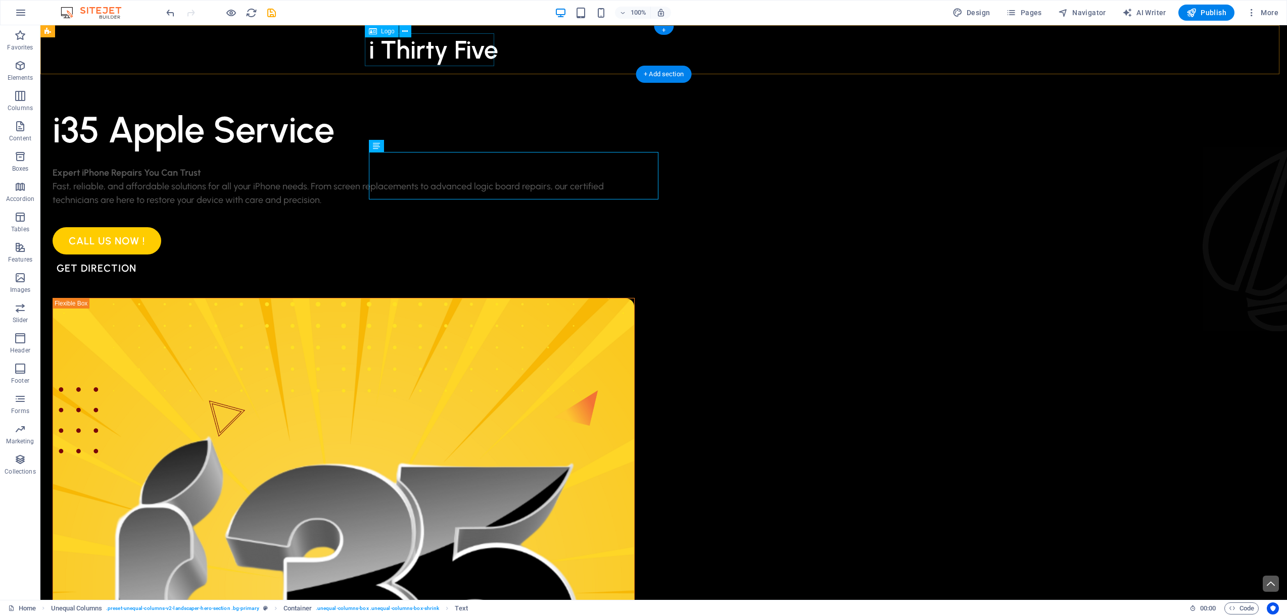
click at [418, 53] on div "i Thirty Five" at bounding box center [664, 49] width 590 height 33
click at [381, 33] on span "Logo" at bounding box center [388, 31] width 14 height 6
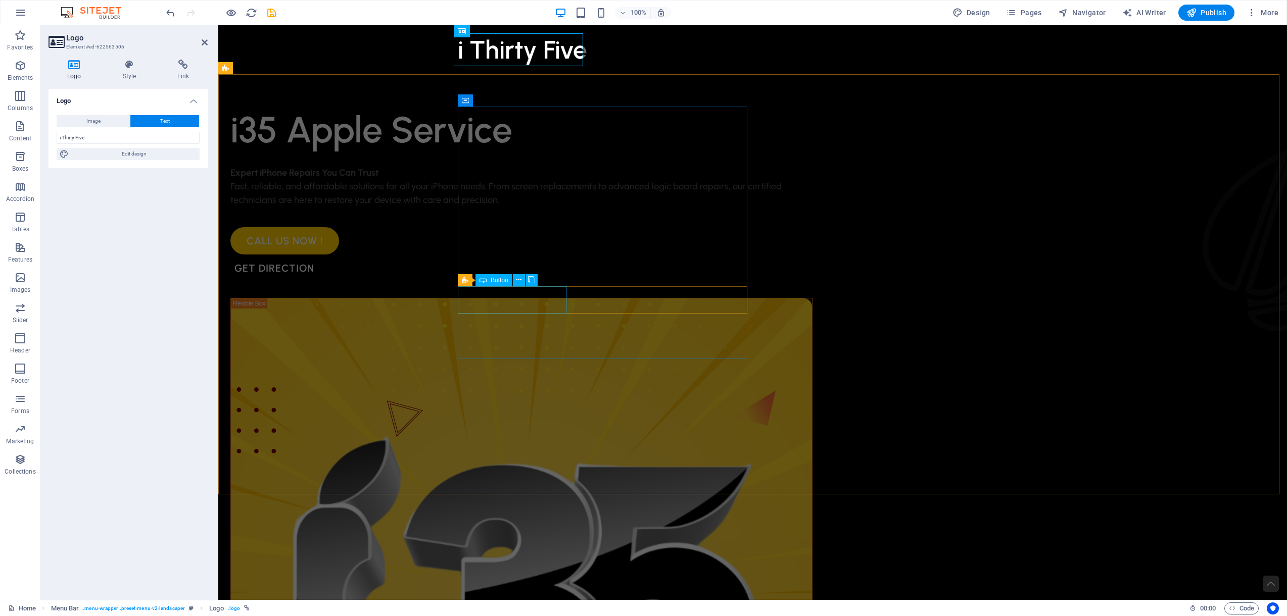
click at [509, 255] on div "Call Us Now !" at bounding box center [521, 240] width 582 height 27
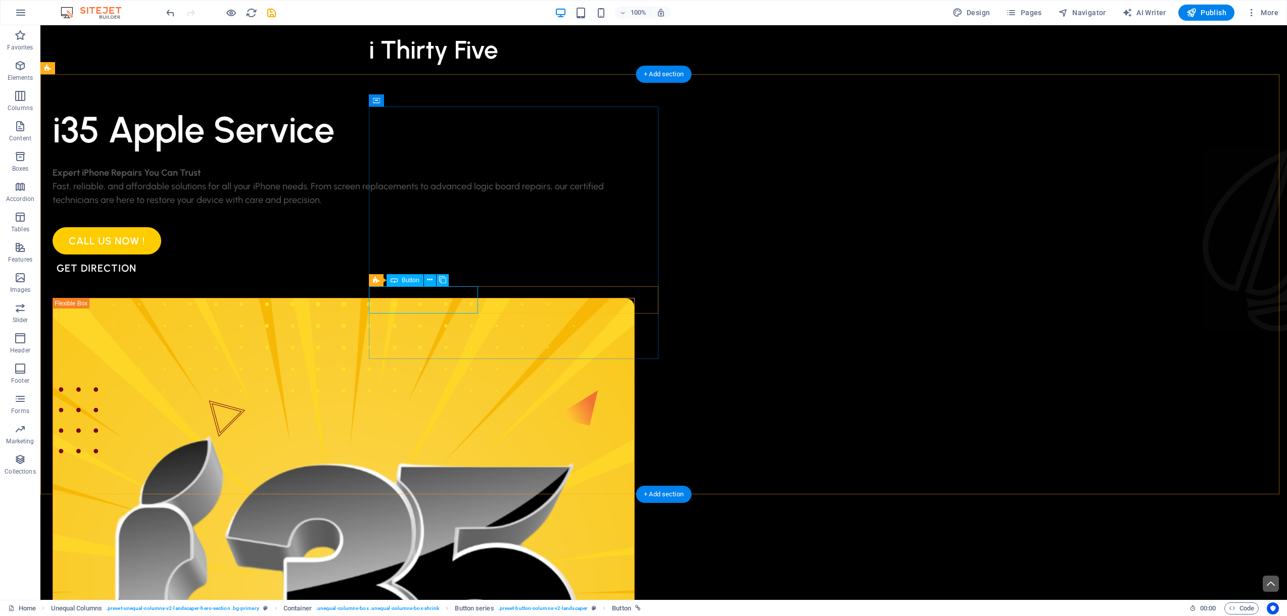
click at [407, 255] on div "Call Us Now !" at bounding box center [344, 240] width 582 height 27
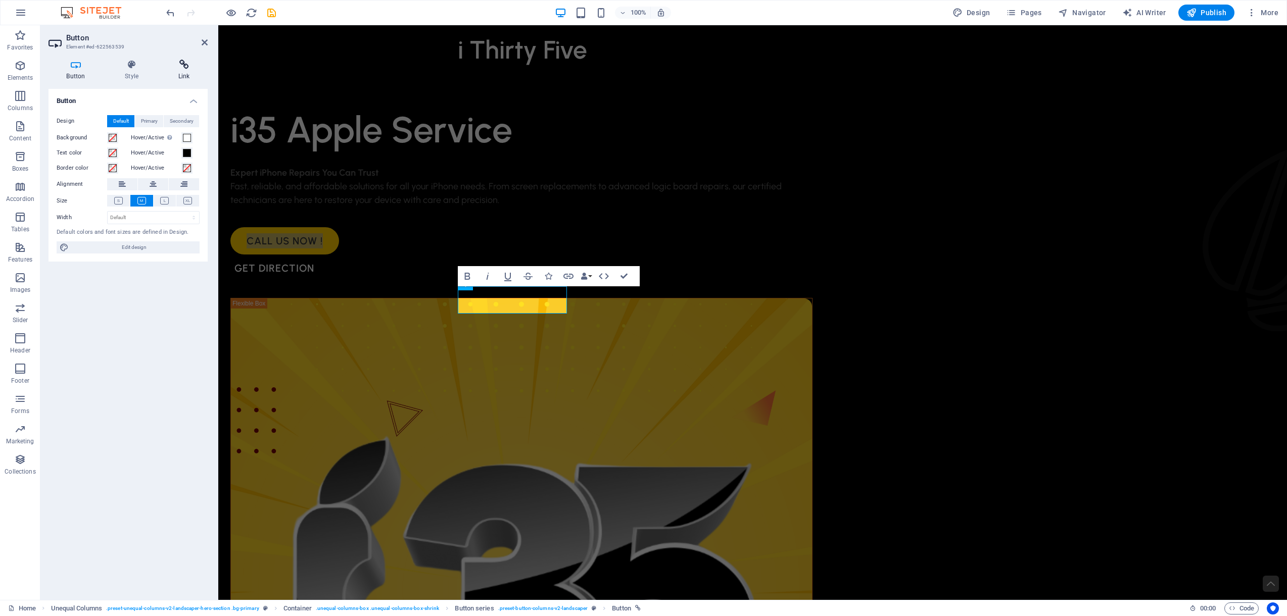
click at [194, 73] on h4 "Link" at bounding box center [183, 70] width 47 height 21
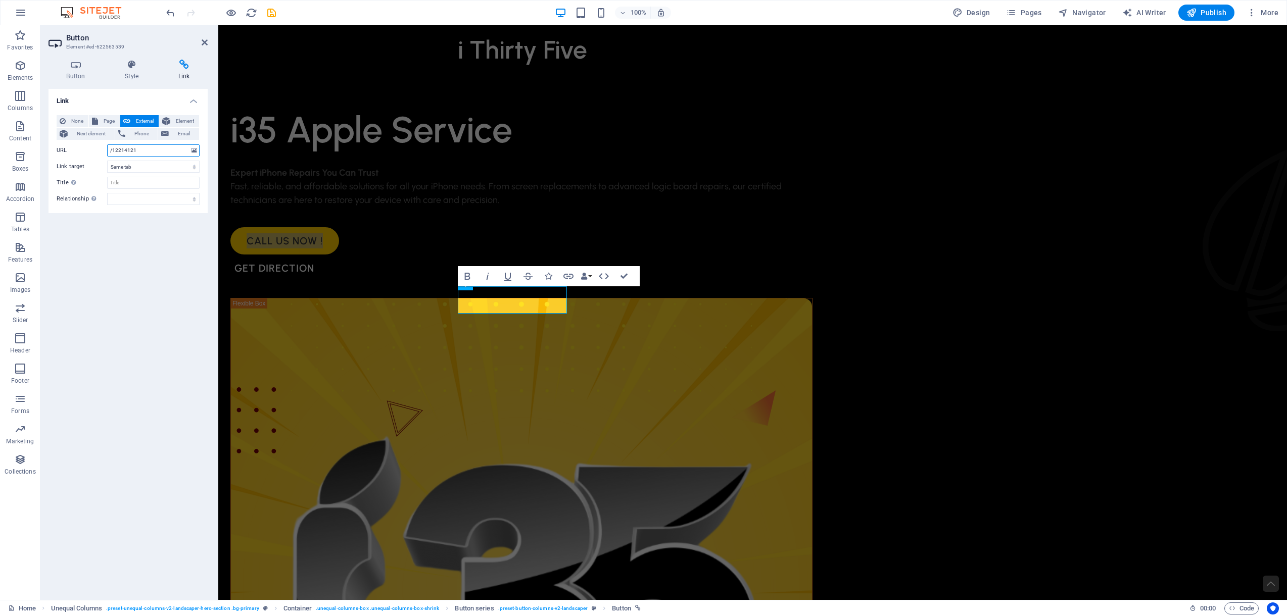
click at [157, 150] on input "/12214121" at bounding box center [153, 150] width 92 height 12
click at [142, 138] on span "Phone" at bounding box center [141, 134] width 27 height 12
type input "959962198380"
click at [142, 167] on input "Title Additional link description, should not be the same as the link text. The…" at bounding box center [153, 167] width 92 height 12
drag, startPoint x: 152, startPoint y: 150, endPoint x: 57, endPoint y: 145, distance: 94.6
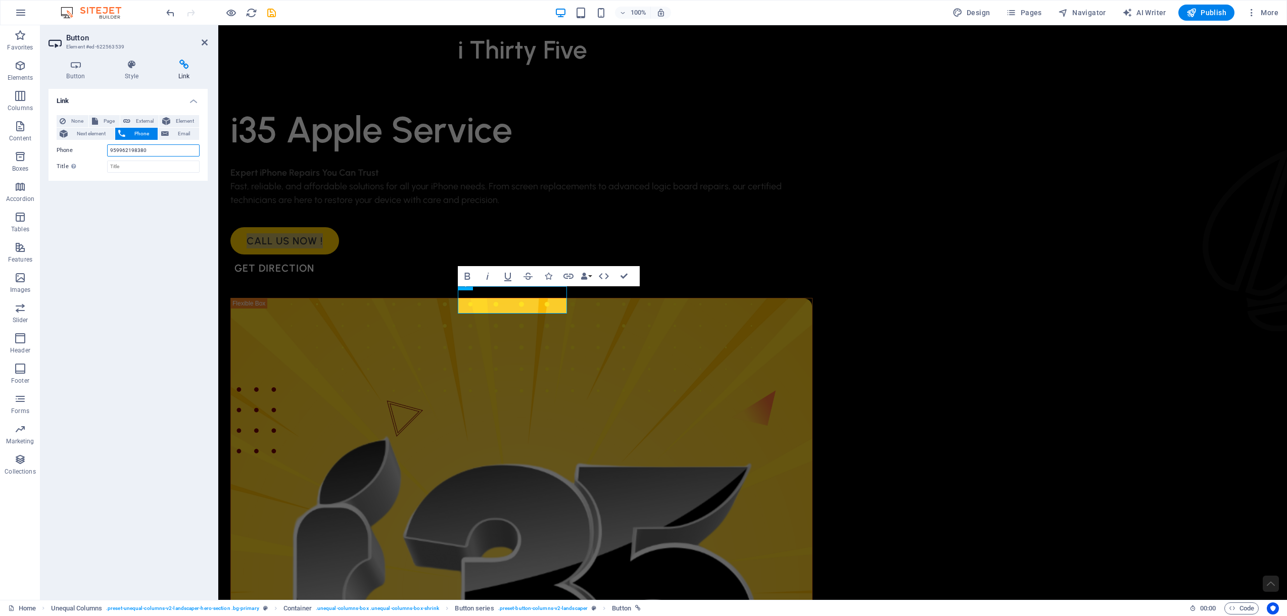
click at [57, 145] on div "Phone 959962198380" at bounding box center [128, 150] width 143 height 12
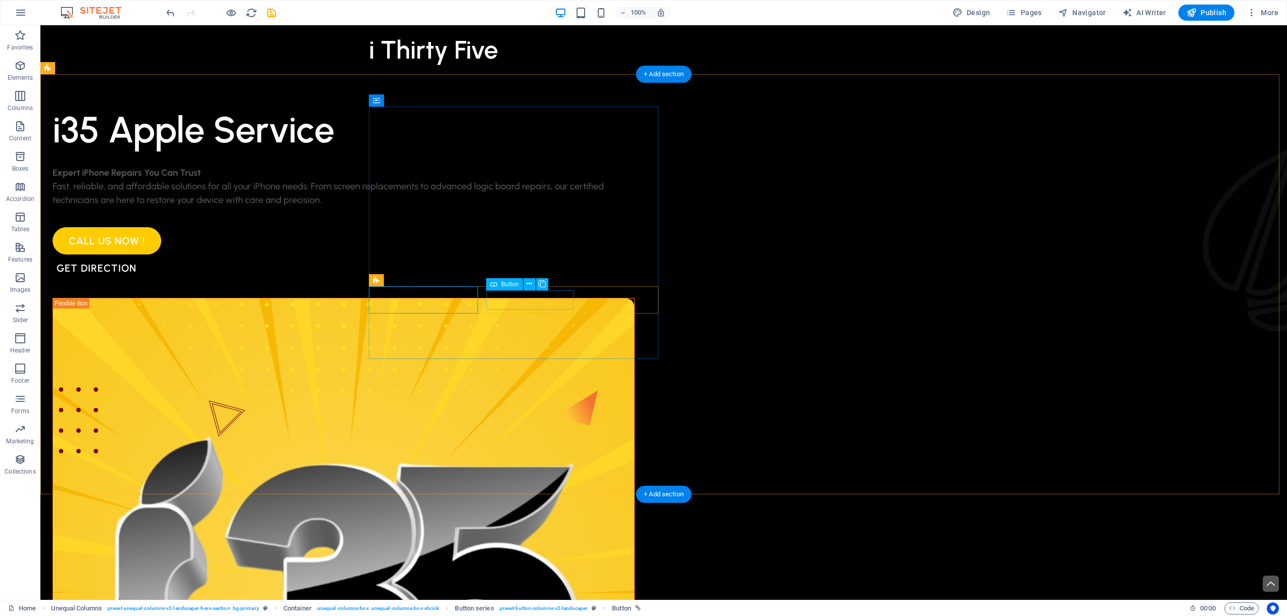
click at [518, 278] on div "Get direction" at bounding box center [344, 268] width 582 height 19
select select
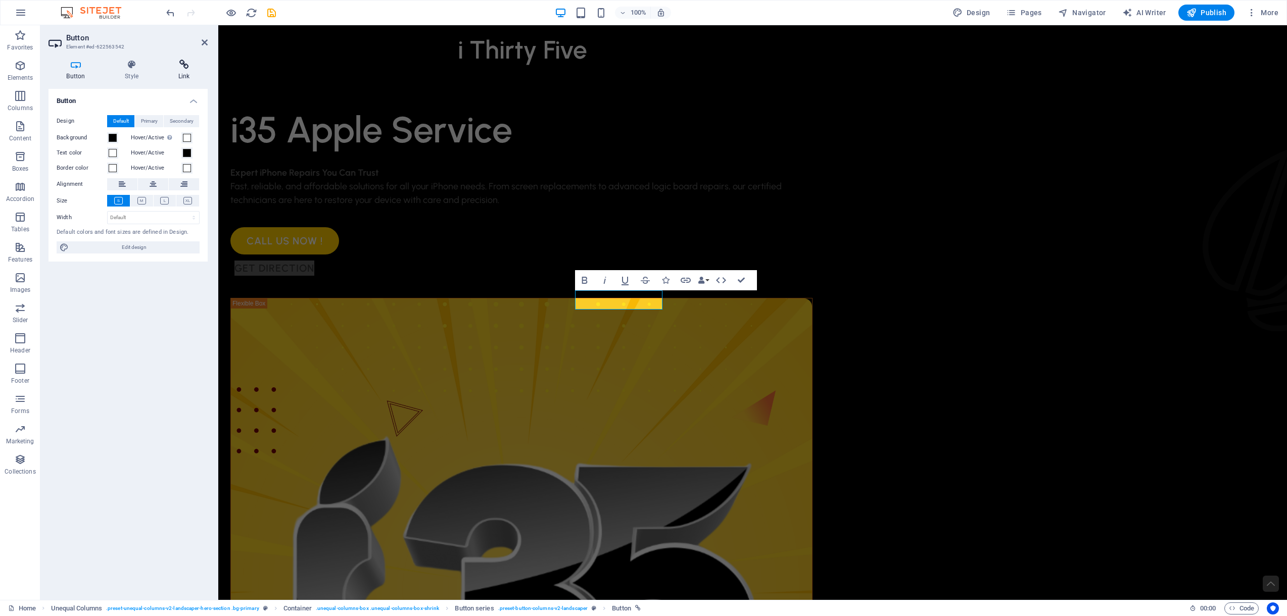
click at [186, 69] on icon at bounding box center [183, 65] width 47 height 10
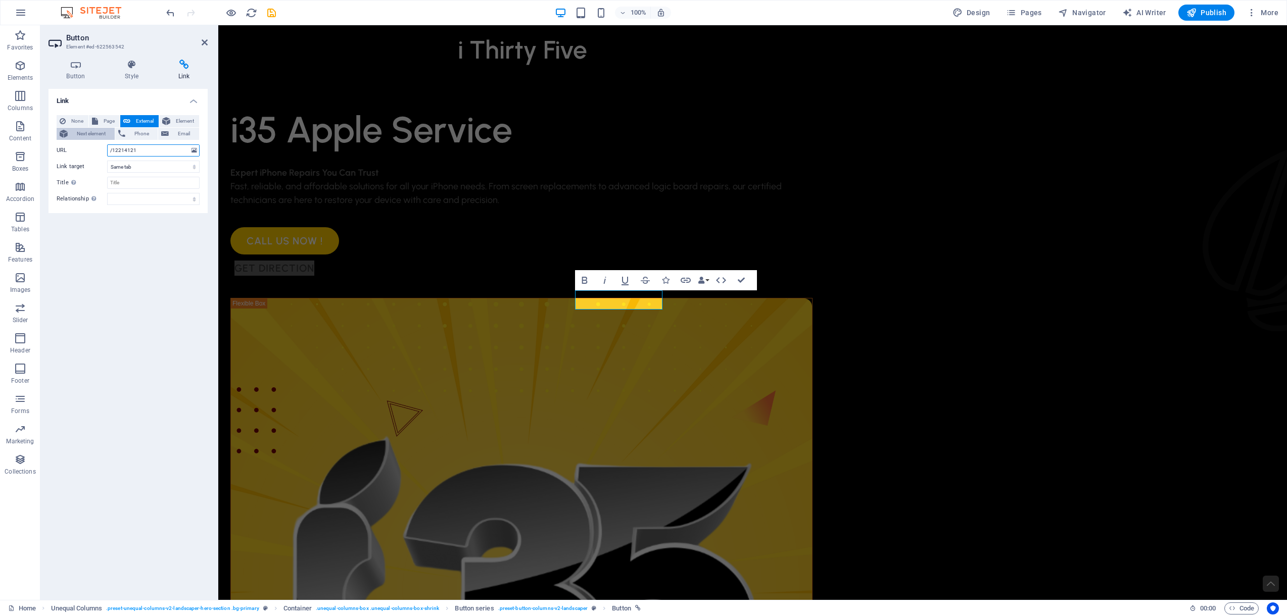
drag, startPoint x: 165, startPoint y: 150, endPoint x: 77, endPoint y: 135, distance: 88.5
click at [77, 135] on div "None Page External Element Next element Phone Email Page Home Services Legal No…" at bounding box center [128, 160] width 143 height 90
click at [157, 150] on input "/12214121" at bounding box center [153, 150] width 92 height 12
drag, startPoint x: 135, startPoint y: 158, endPoint x: 90, endPoint y: 145, distance: 46.6
click at [90, 145] on div "URL /12214121" at bounding box center [128, 150] width 143 height 12
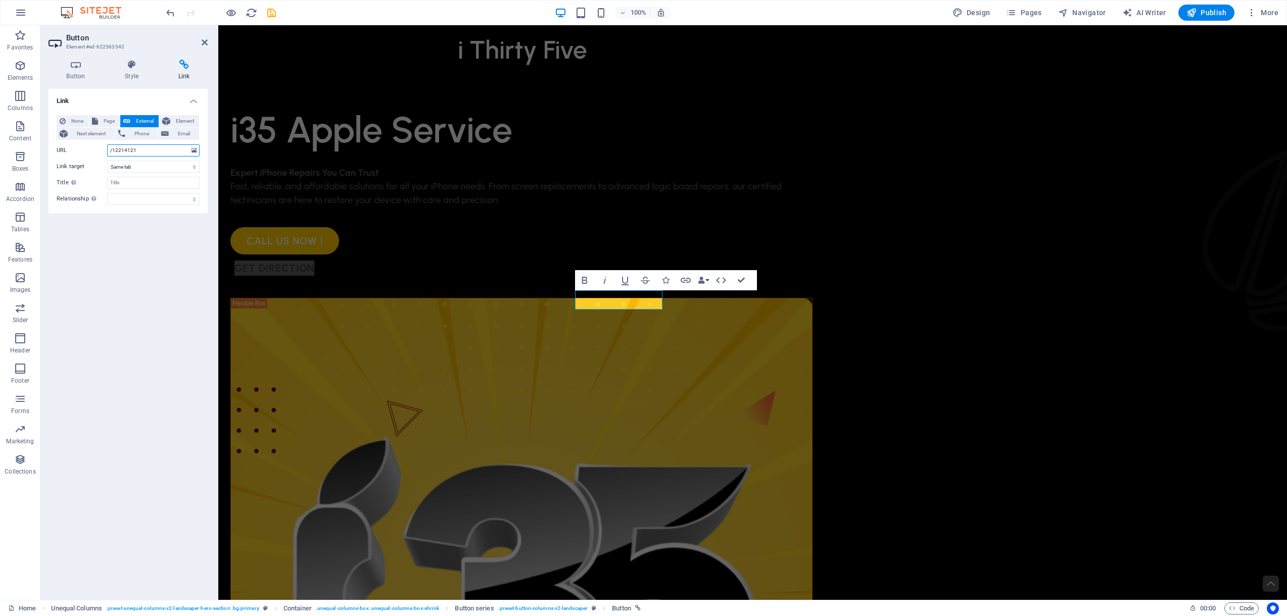
paste input "https://maps.app.goo.gl/ihy6s9SNo86chtkE8"
type input "https://maps.app.goo.gl/ihy6s9SNo86chtkE8"
click at [153, 168] on select "New tab Same tab Overlay" at bounding box center [153, 167] width 92 height 12
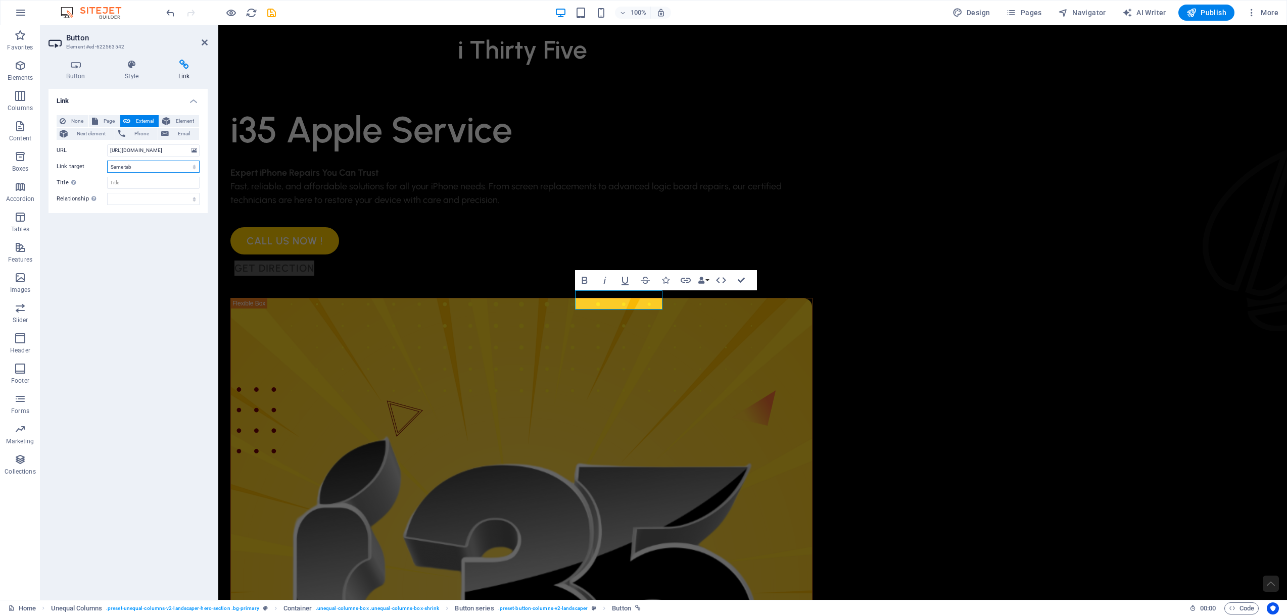
select select "blank"
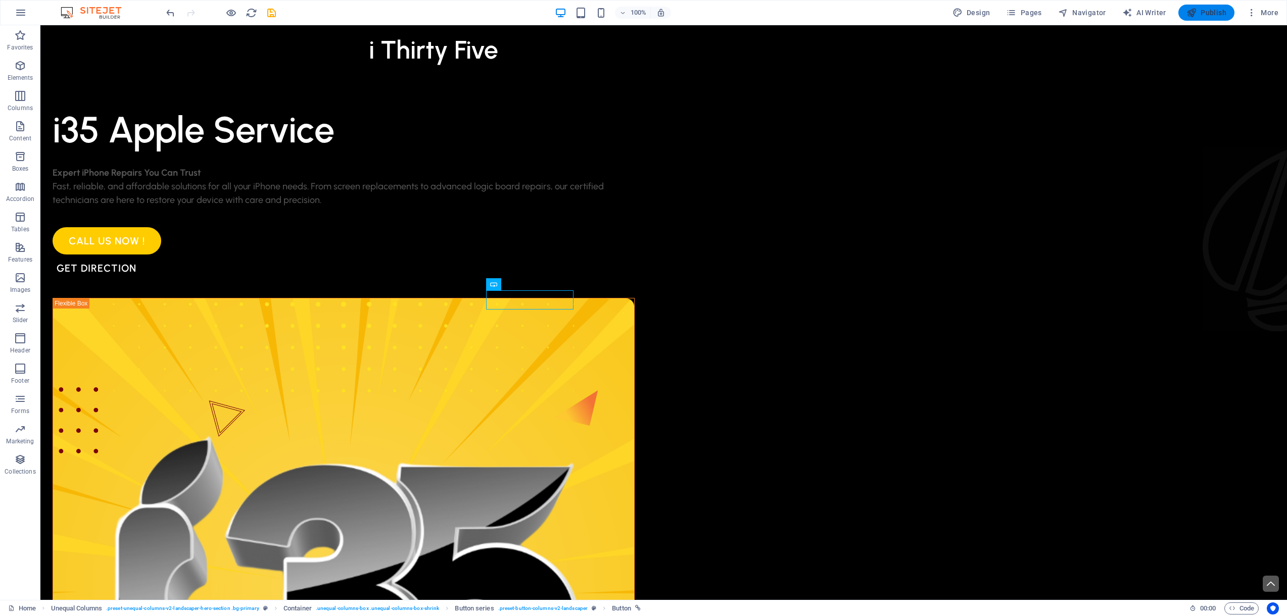
click at [1202, 16] on span "Publish" at bounding box center [1206, 13] width 40 height 10
